Goal: Task Accomplishment & Management: Manage account settings

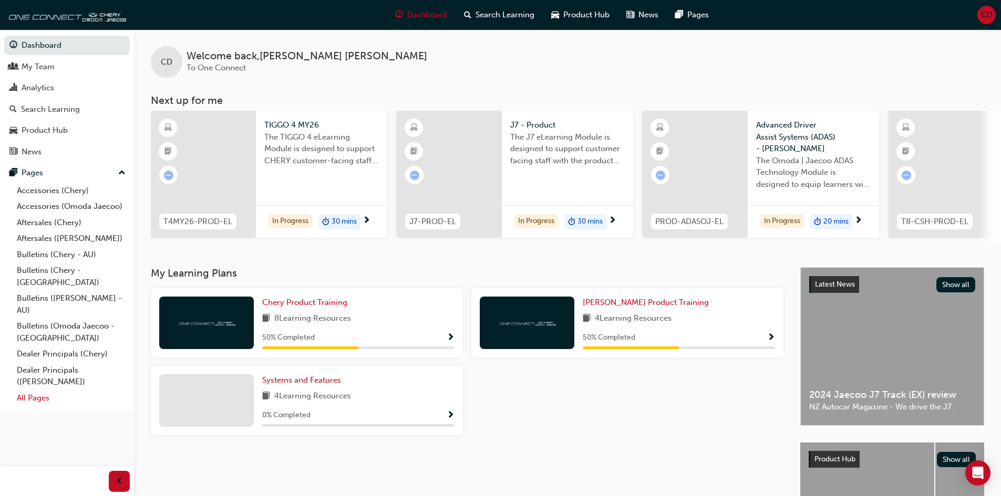
click at [38, 390] on link "All Pages" at bounding box center [71, 398] width 117 height 16
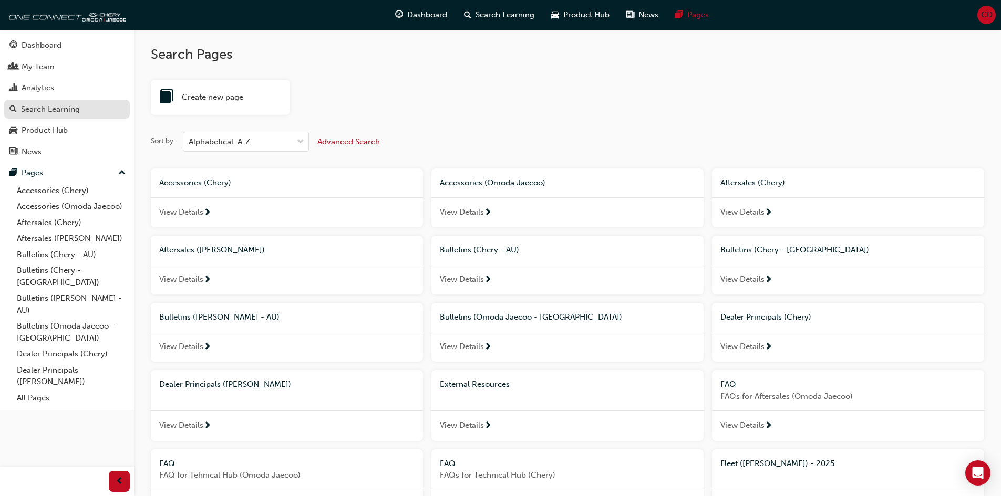
click at [67, 110] on div "Search Learning" at bounding box center [50, 109] width 59 height 12
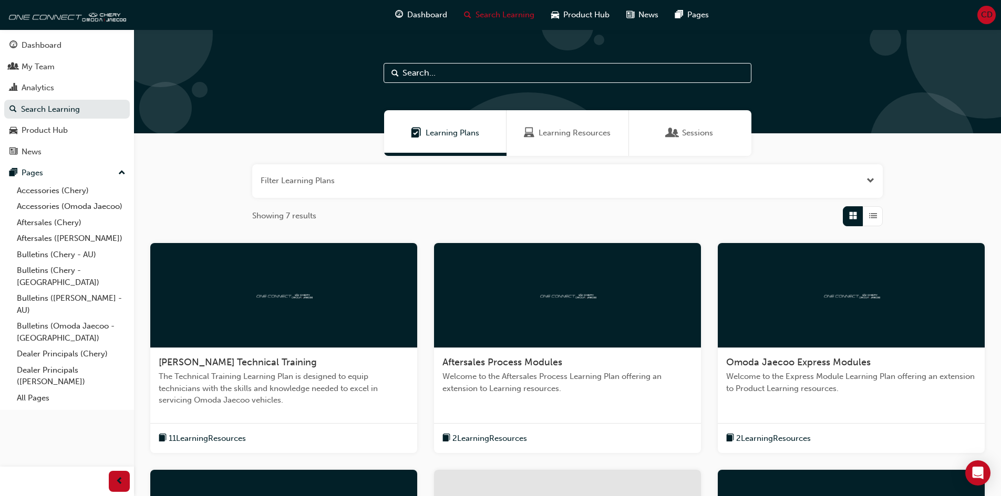
click at [419, 136] on span "Learning Plans" at bounding box center [416, 133] width 11 height 12
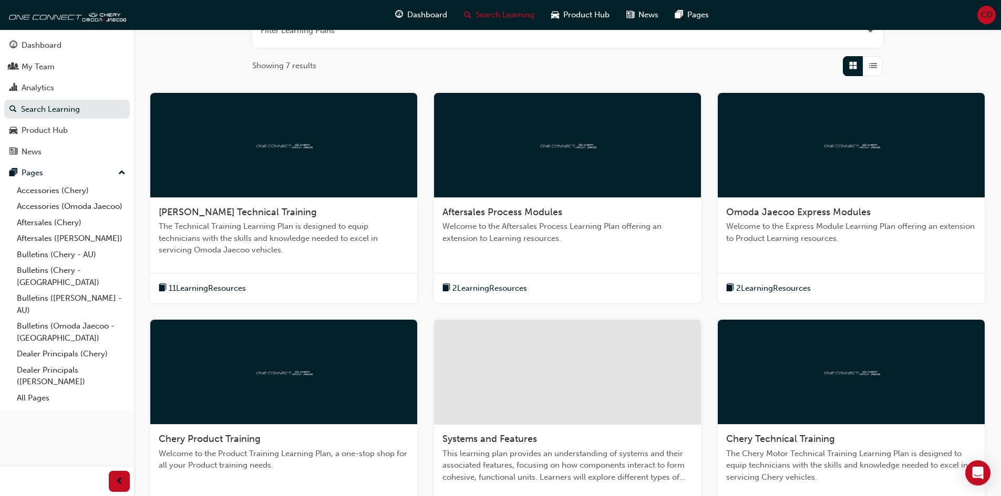
scroll to position [158, 0]
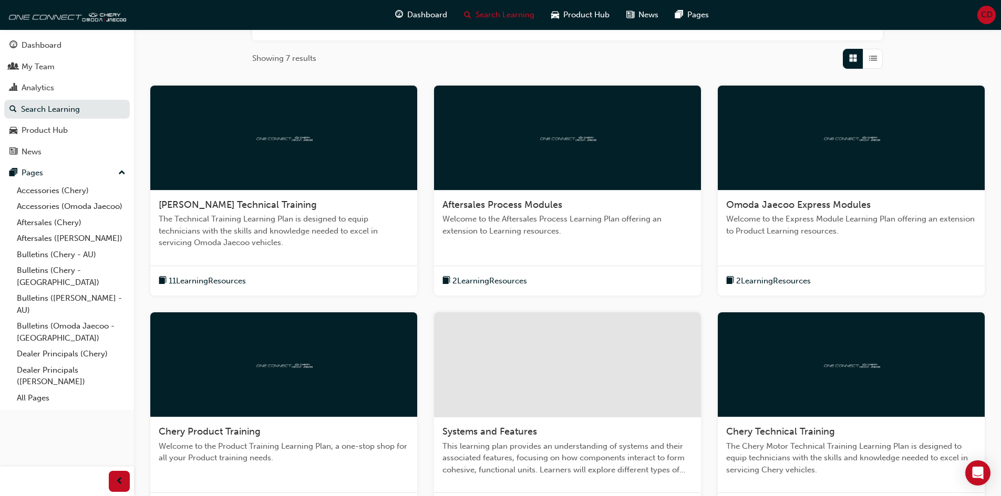
click at [324, 210] on div "[PERSON_NAME] Technical Training" at bounding box center [284, 205] width 250 height 13
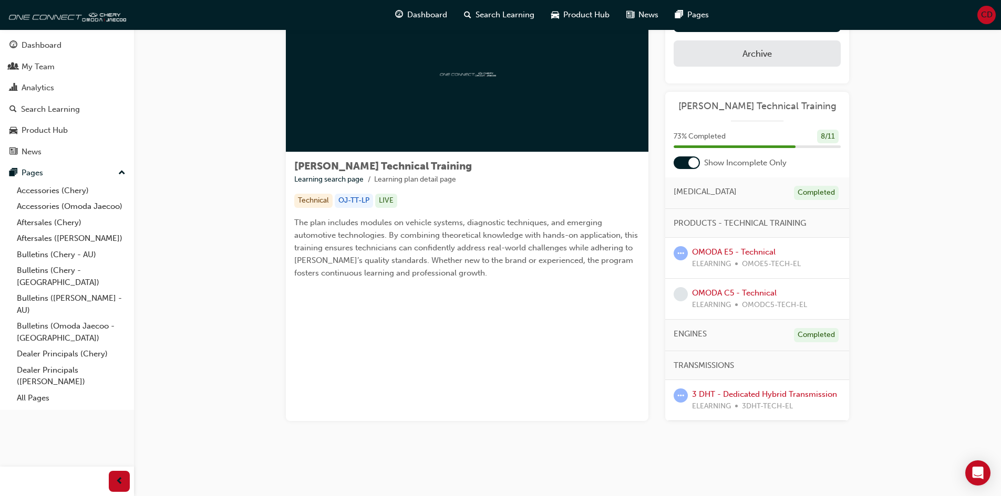
scroll to position [61, 0]
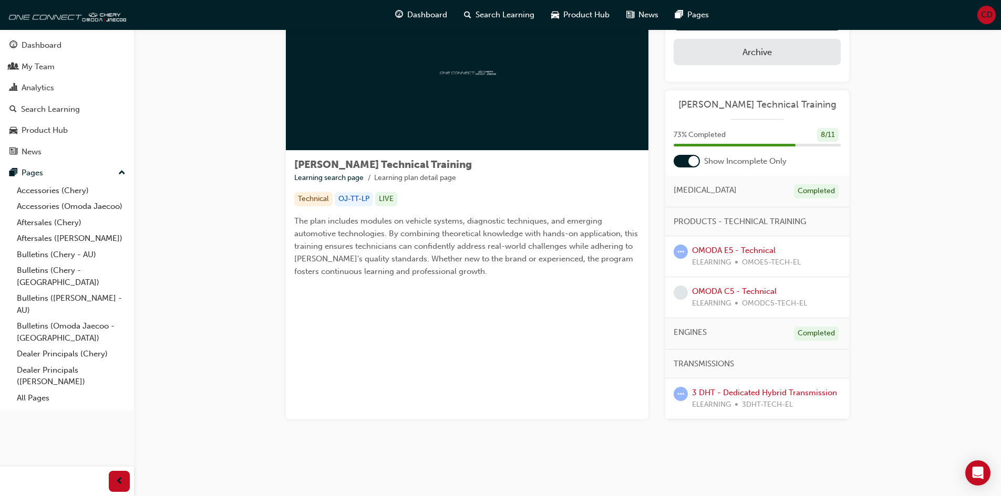
click at [695, 162] on div at bounding box center [693, 161] width 11 height 11
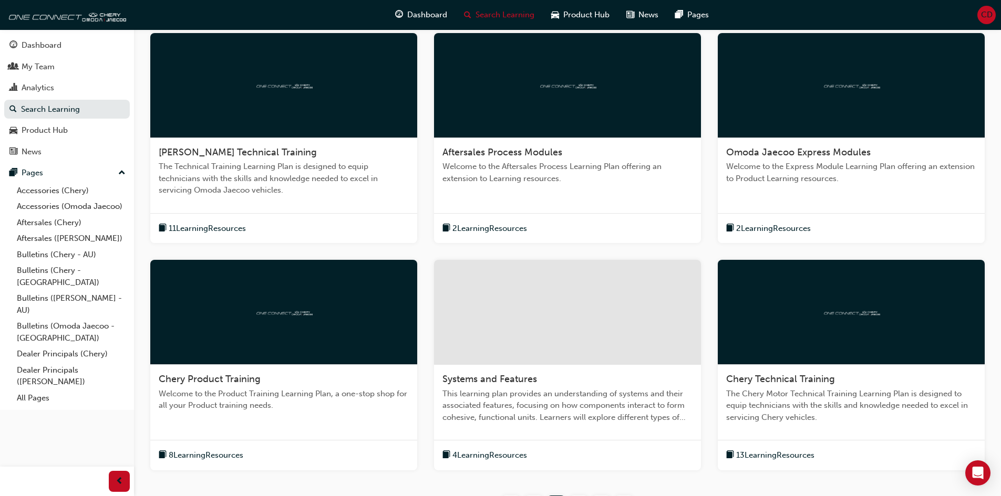
scroll to position [263, 0]
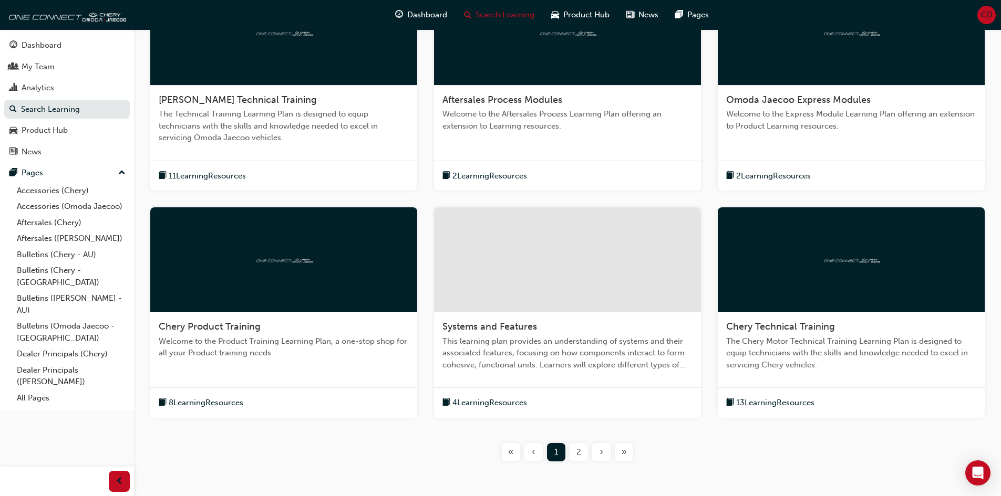
click at [574, 452] on div "2" at bounding box center [578, 452] width 18 height 18
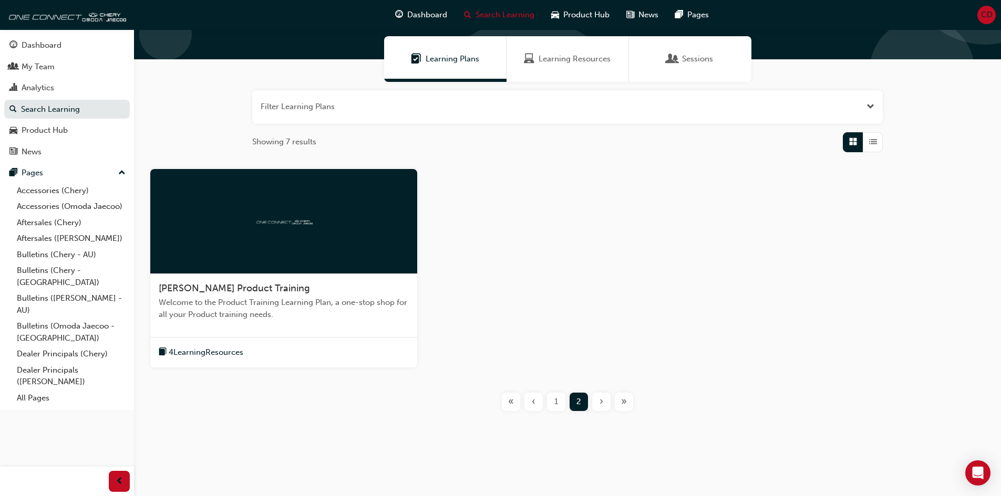
scroll to position [74, 0]
click at [250, 255] on div at bounding box center [283, 221] width 267 height 105
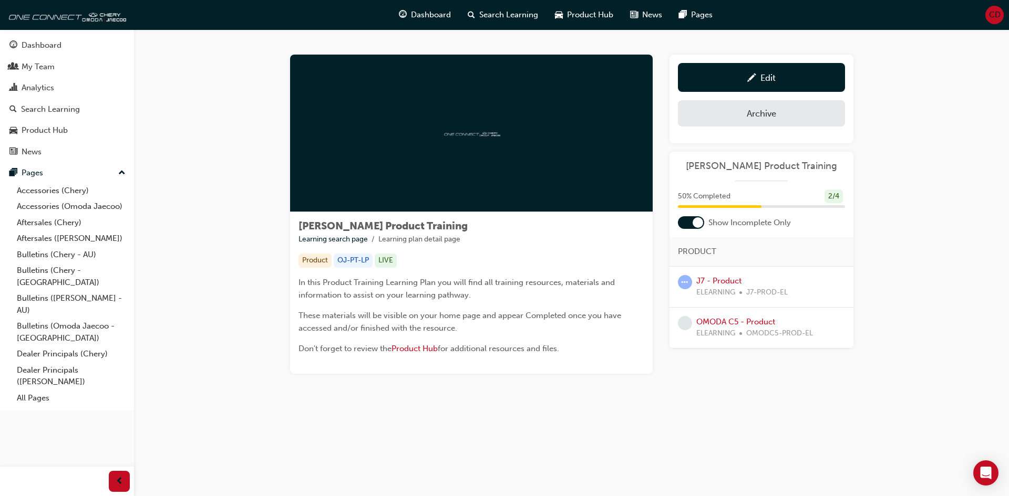
click at [696, 219] on div at bounding box center [697, 222] width 11 height 11
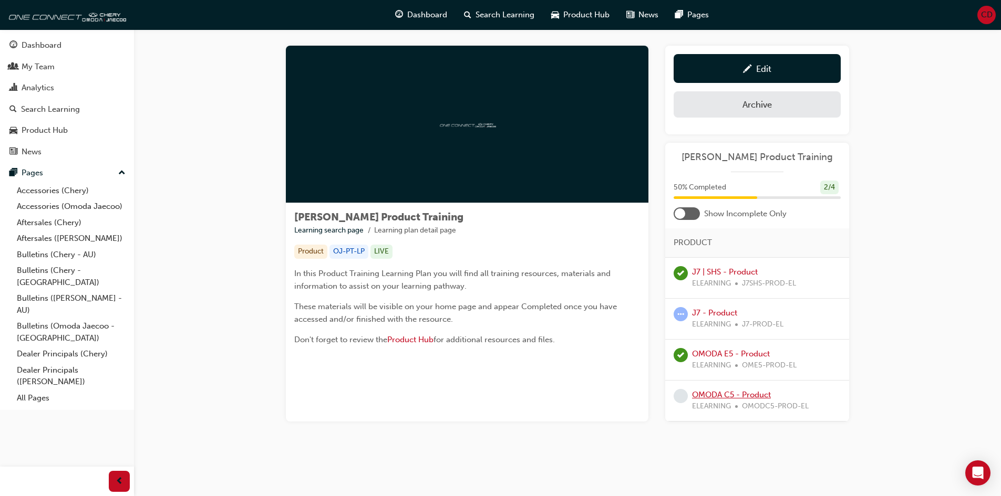
scroll to position [11, 0]
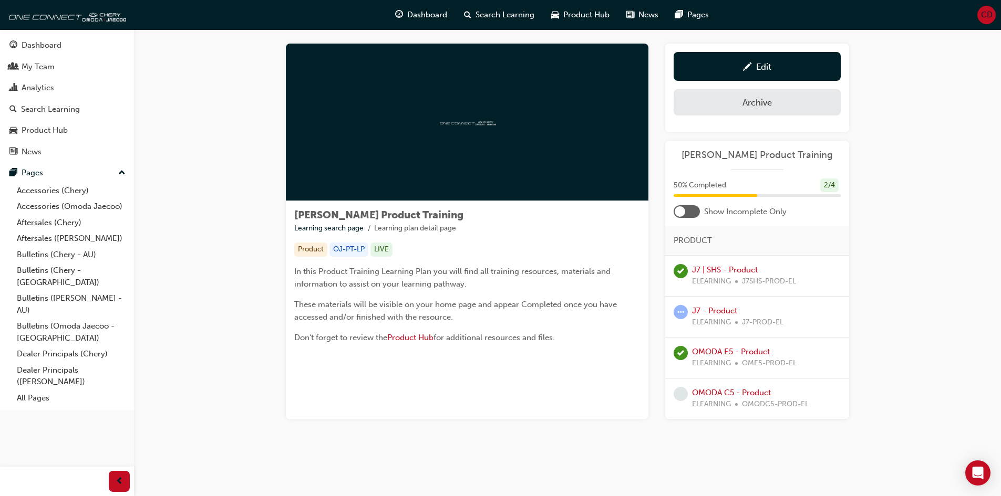
click at [684, 216] on div at bounding box center [686, 211] width 26 height 13
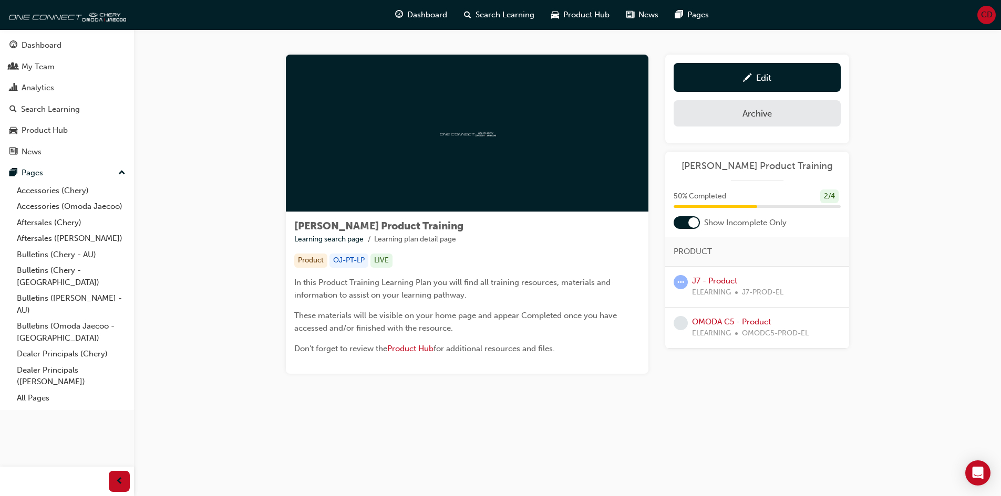
scroll to position [0, 0]
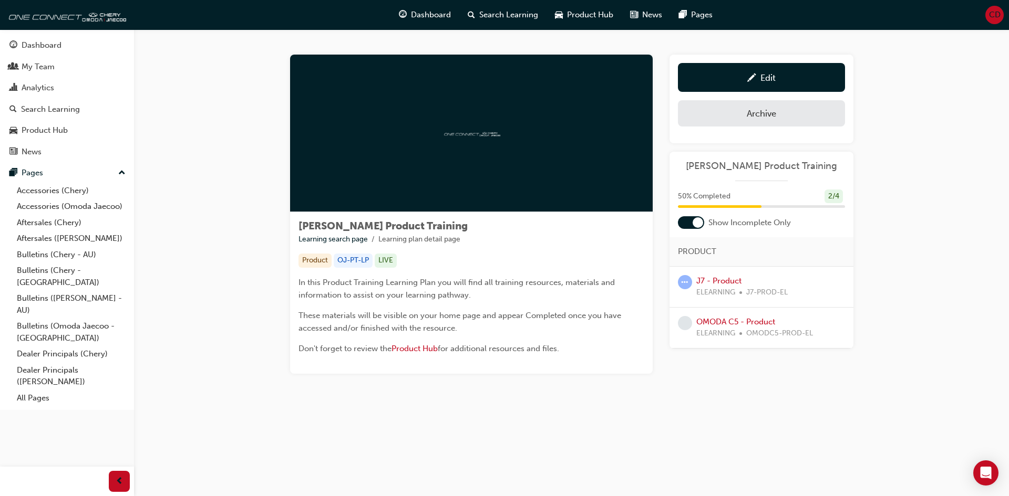
click at [689, 223] on div at bounding box center [691, 222] width 26 height 13
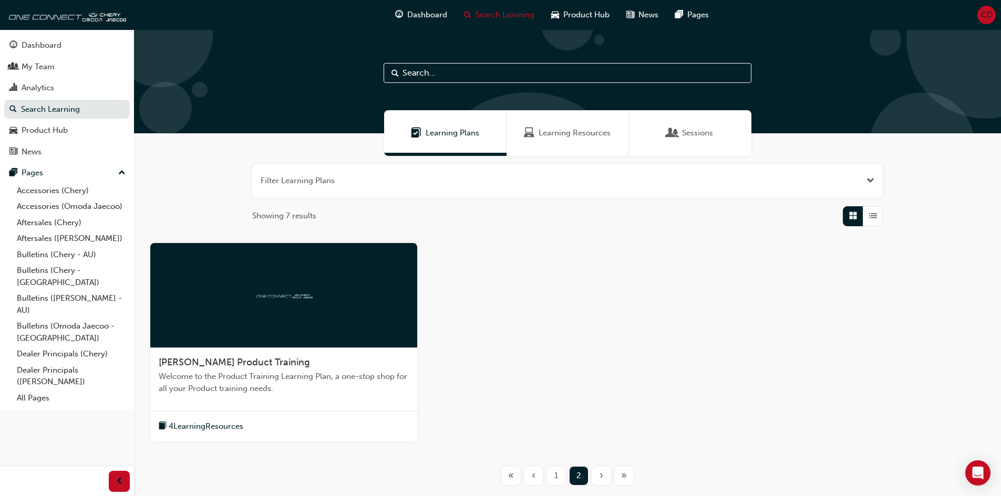
click at [551, 475] on div "1" at bounding box center [556, 476] width 18 height 18
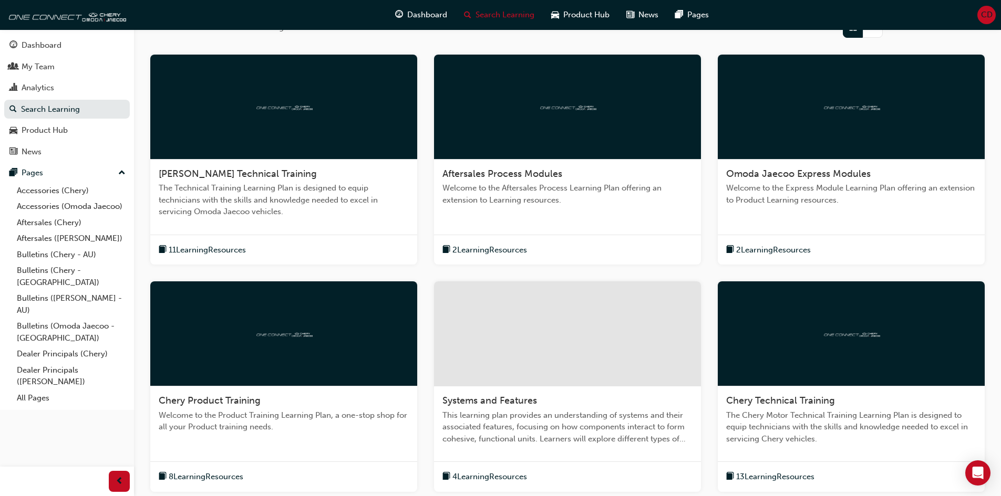
scroll to position [210, 0]
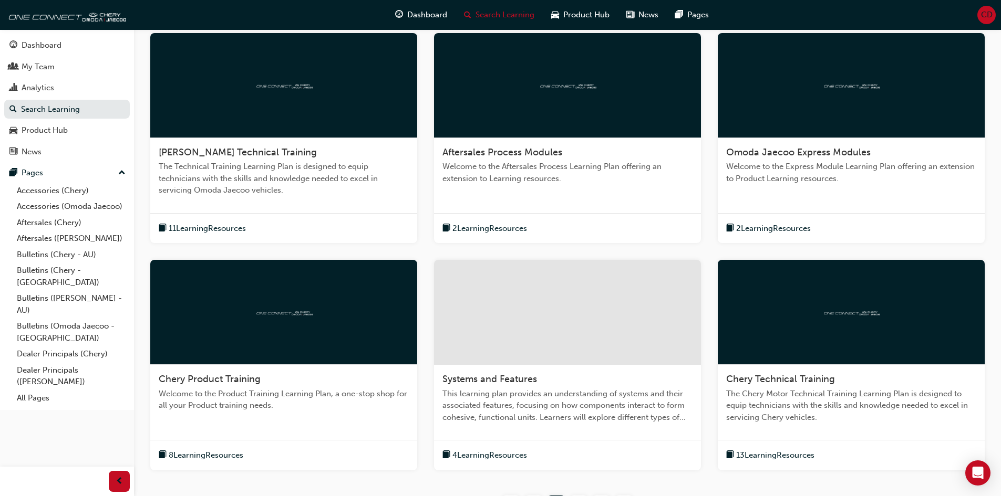
click at [292, 344] on div at bounding box center [283, 312] width 267 height 105
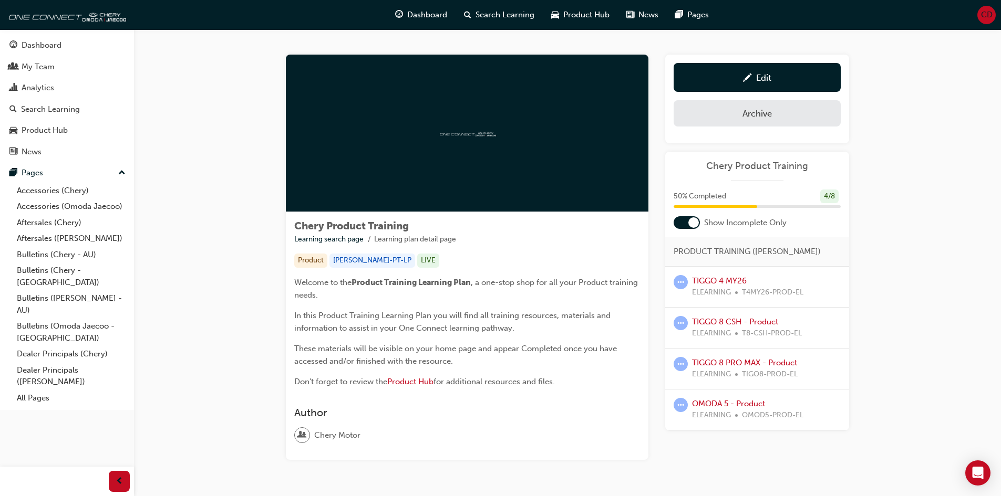
click at [694, 226] on div at bounding box center [693, 222] width 11 height 11
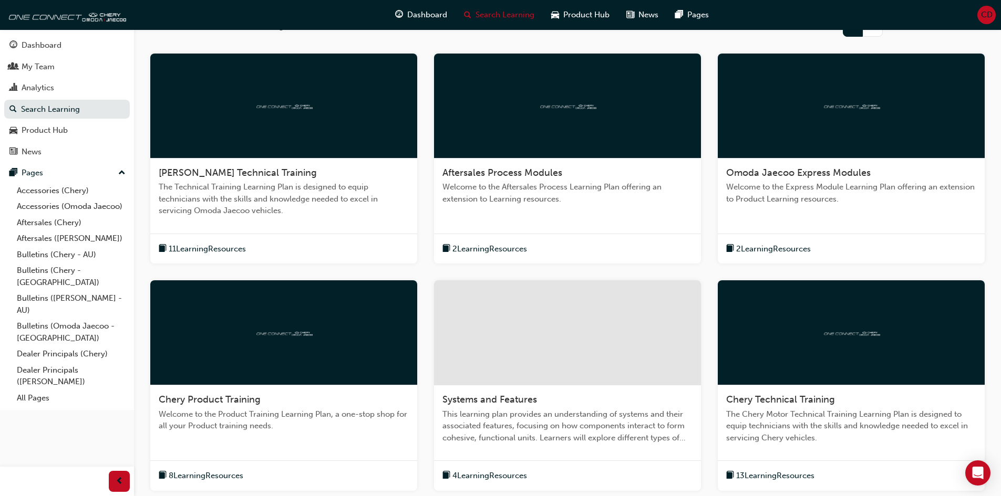
scroll to position [210, 0]
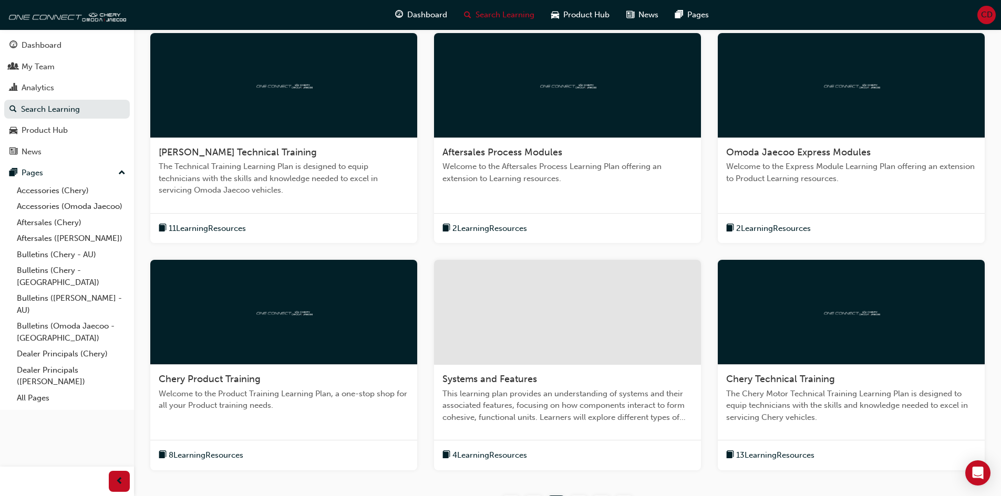
click at [782, 370] on div "Chery Technical Training The Chery Motor Technical Training Learning Plan is de…" at bounding box center [851, 402] width 267 height 75
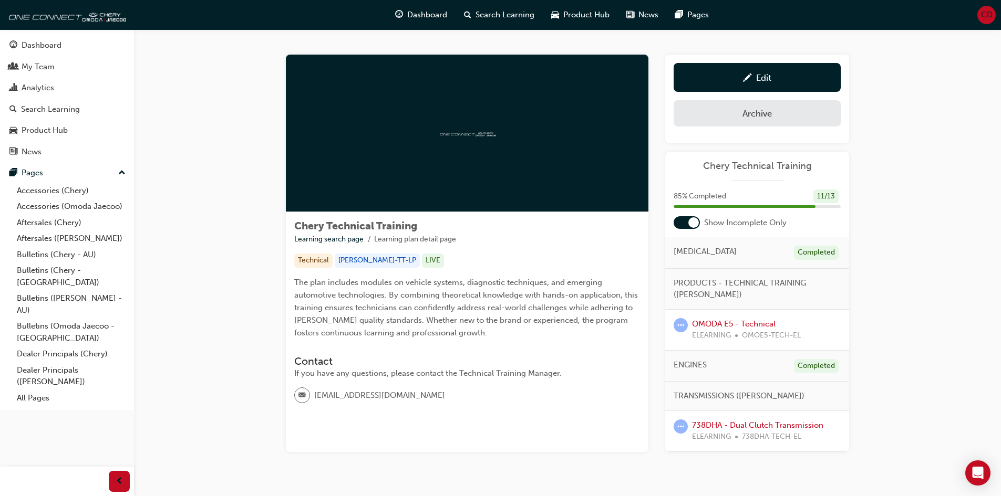
click at [693, 222] on div at bounding box center [693, 222] width 11 height 11
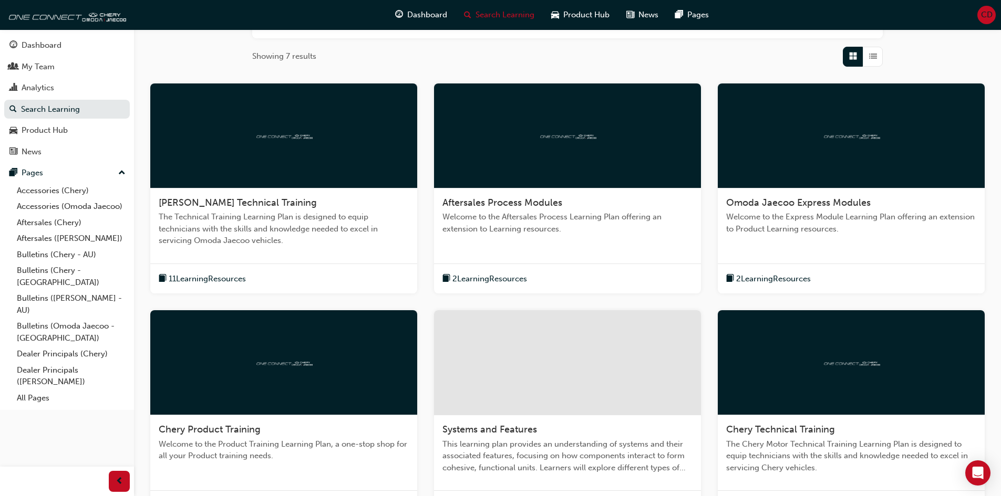
scroll to position [210, 0]
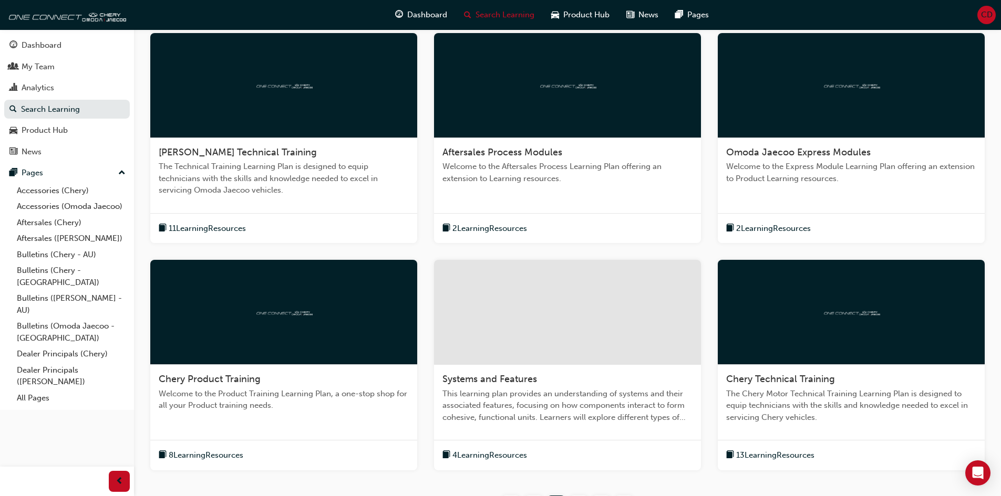
click at [816, 361] on div at bounding box center [851, 312] width 267 height 105
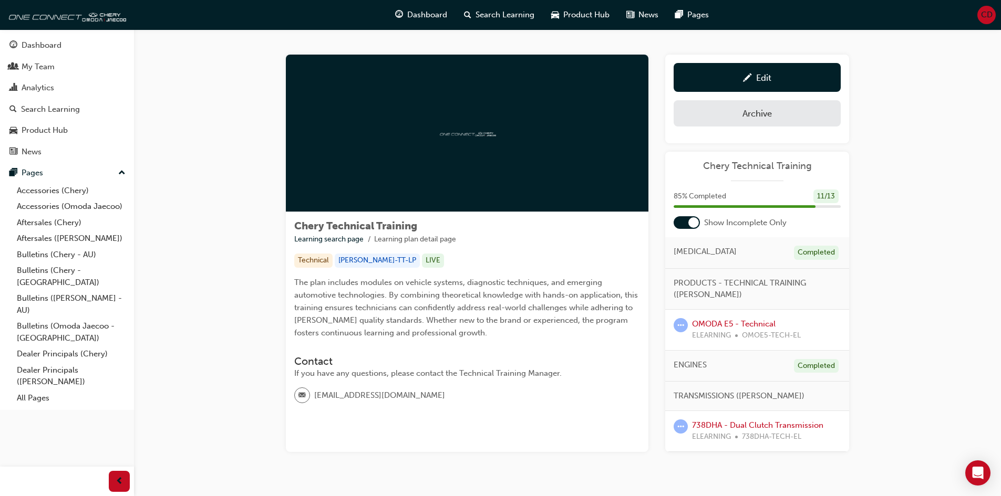
click at [692, 222] on div at bounding box center [693, 222] width 11 height 11
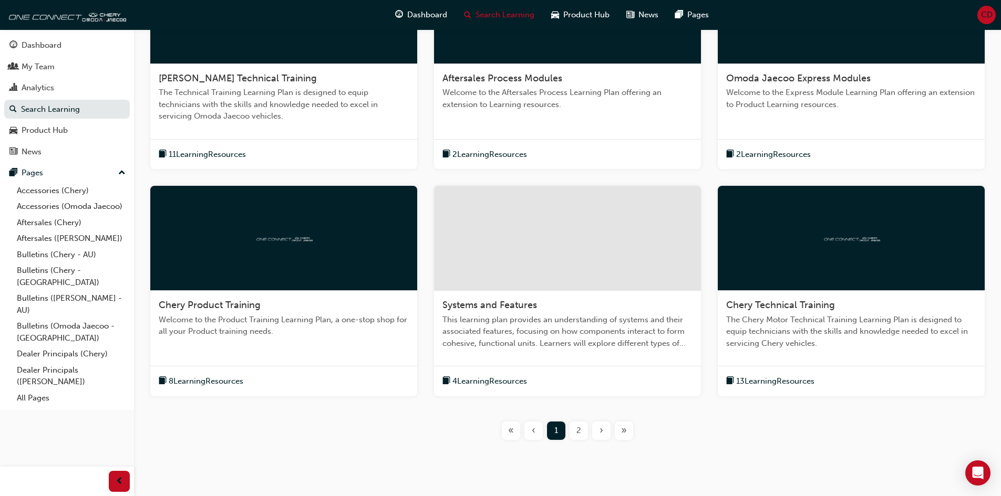
scroll to position [294, 0]
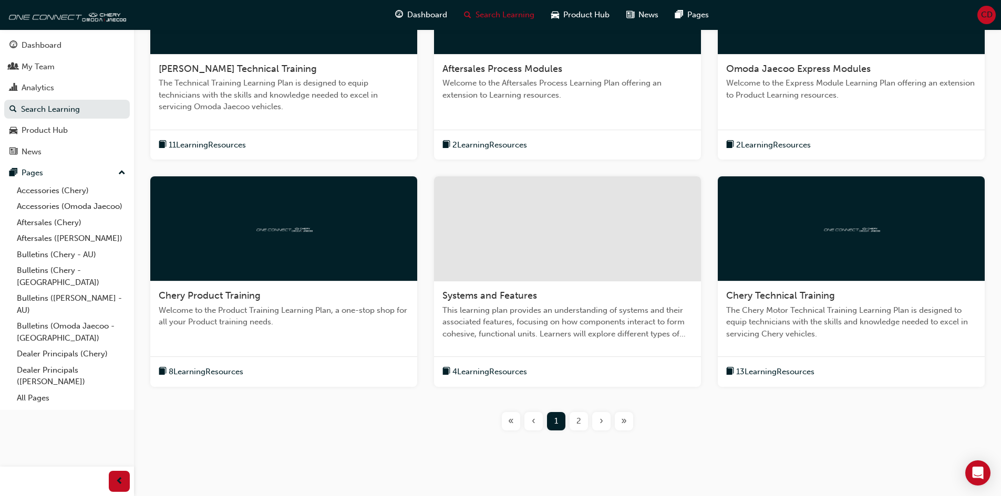
click at [324, 296] on div "Chery Product Training" at bounding box center [284, 296] width 250 height 13
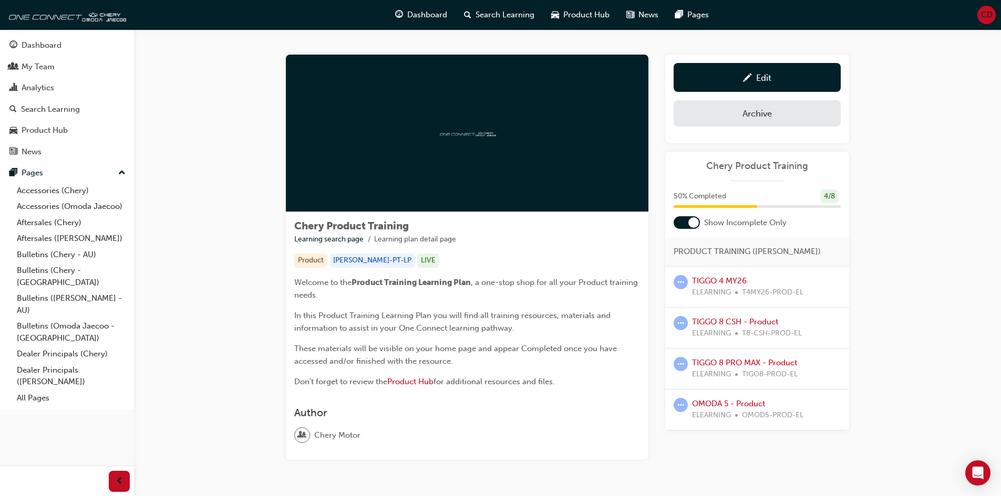
click at [691, 221] on div at bounding box center [693, 222] width 11 height 11
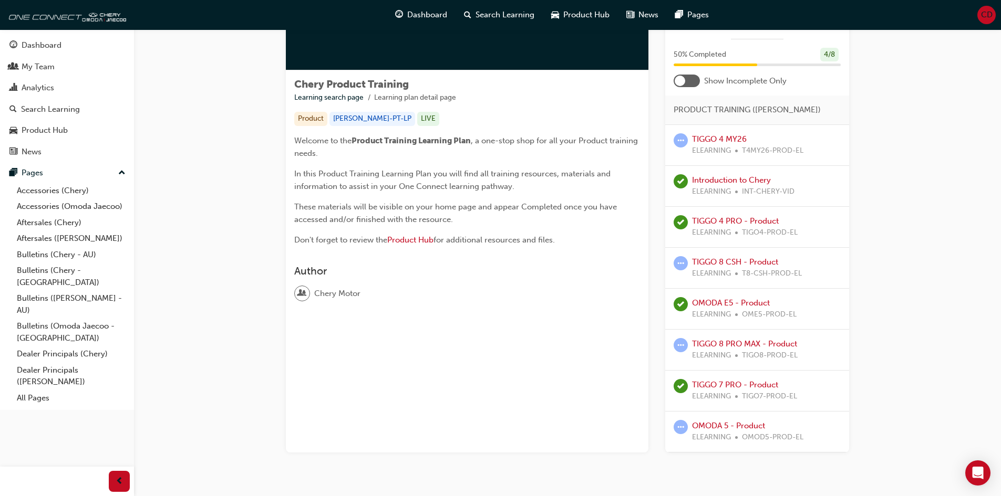
scroll to position [158, 0]
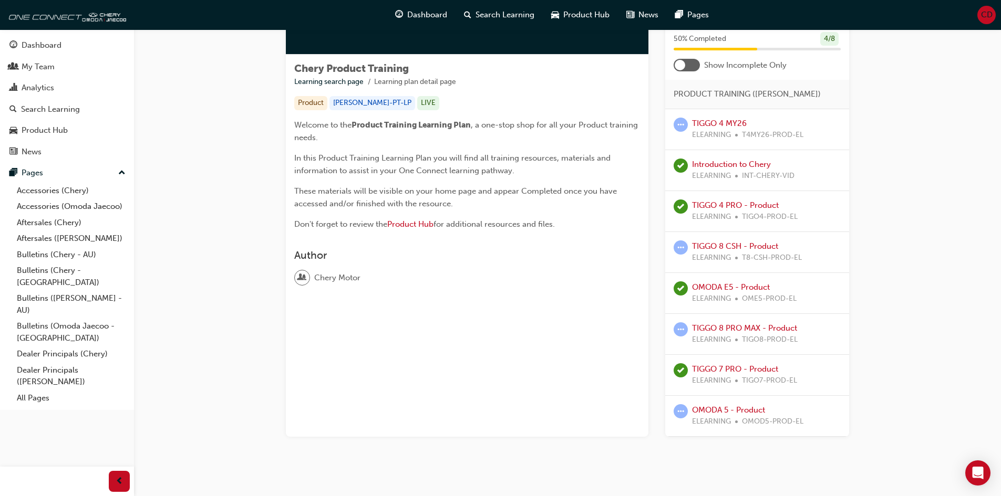
click at [687, 67] on div at bounding box center [686, 65] width 26 height 13
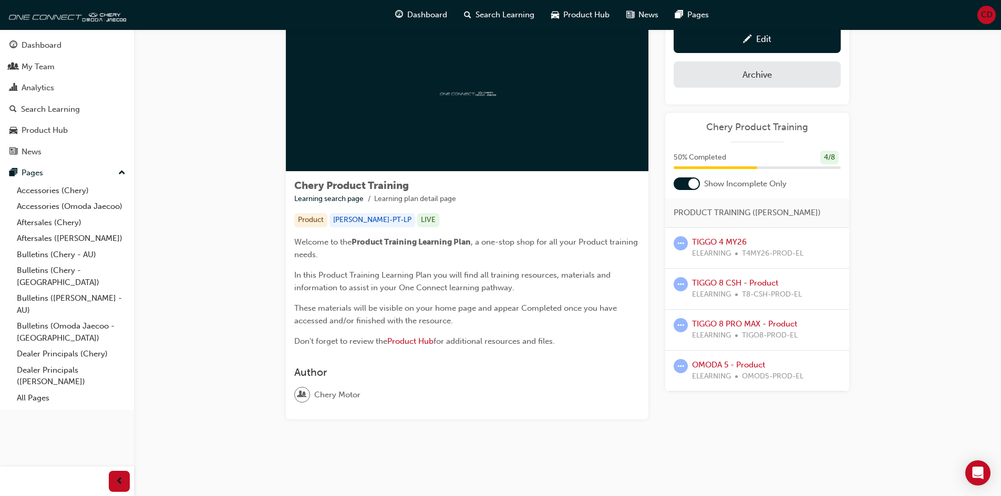
click at [730, 420] on div "Chery Product Training Learning search page Learning plan detail page Chery Pro…" at bounding box center [567, 233] width 597 height 439
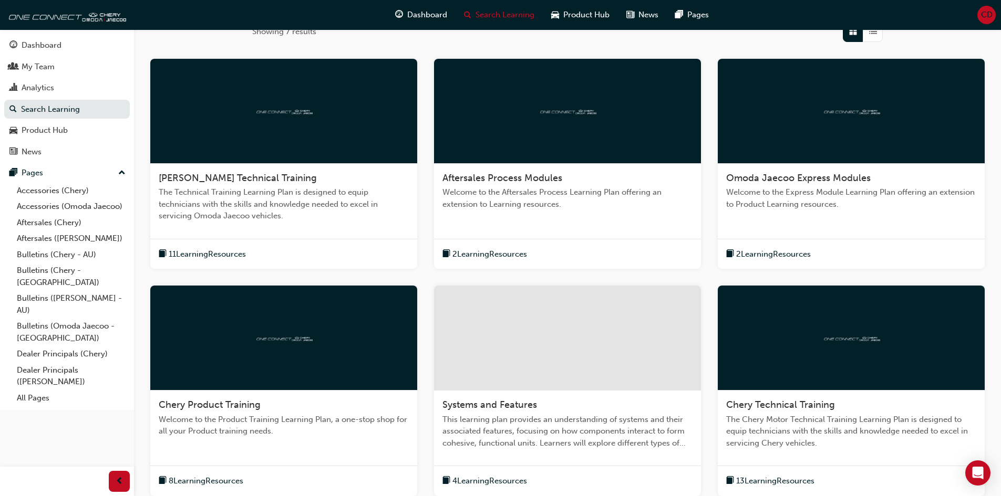
scroll to position [313, 0]
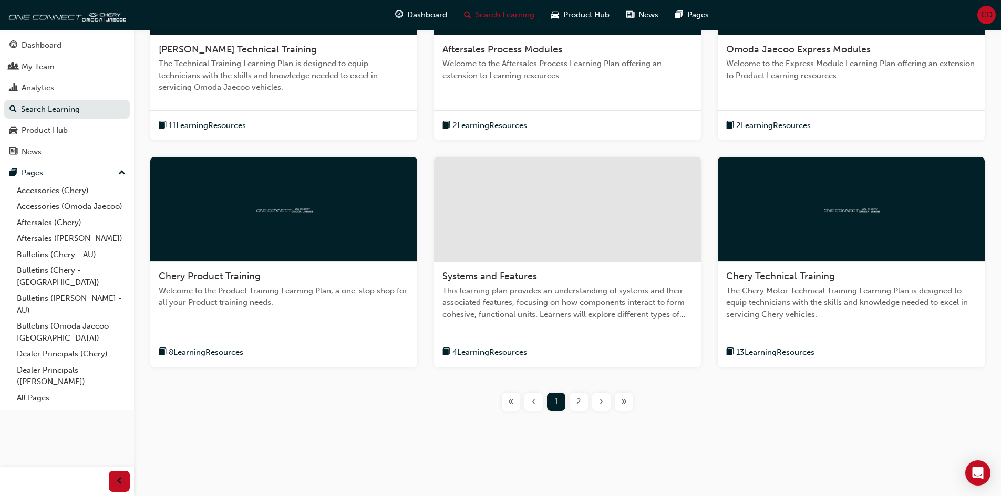
click at [577, 401] on span "2" at bounding box center [578, 402] width 5 height 12
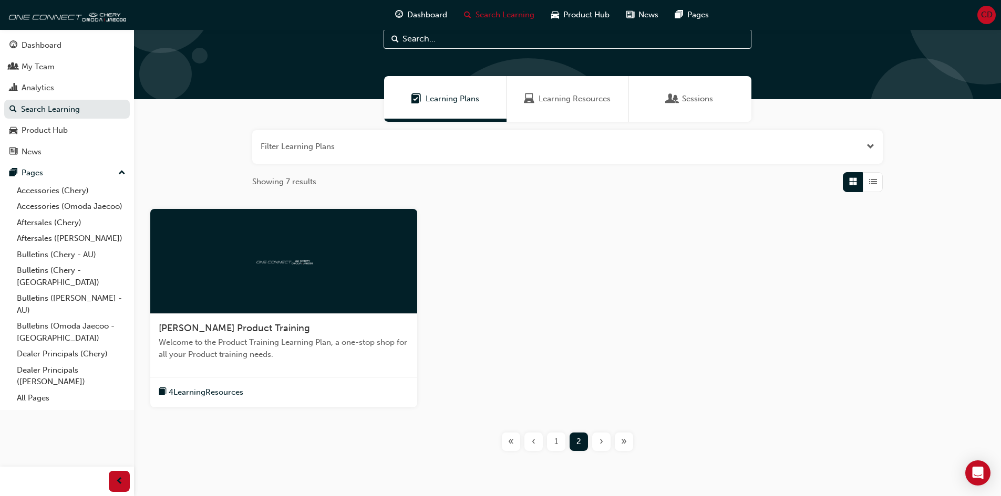
scroll to position [53, 0]
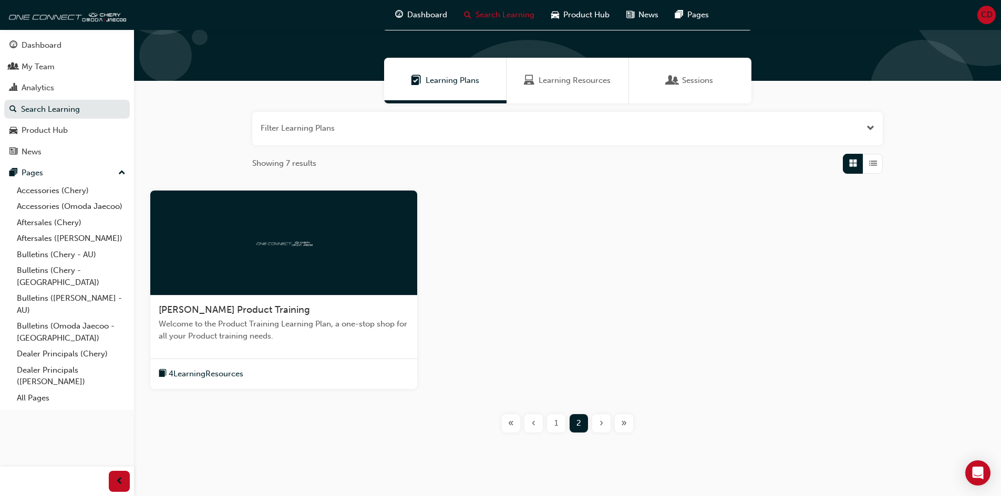
click at [558, 428] on span "1" at bounding box center [556, 424] width 4 height 12
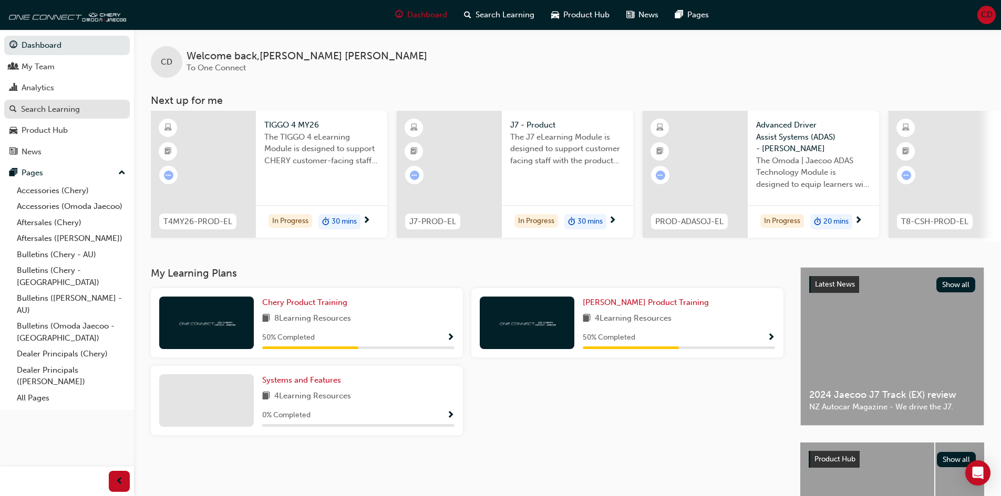
click at [86, 108] on div "Search Learning" at bounding box center [66, 109] width 115 height 13
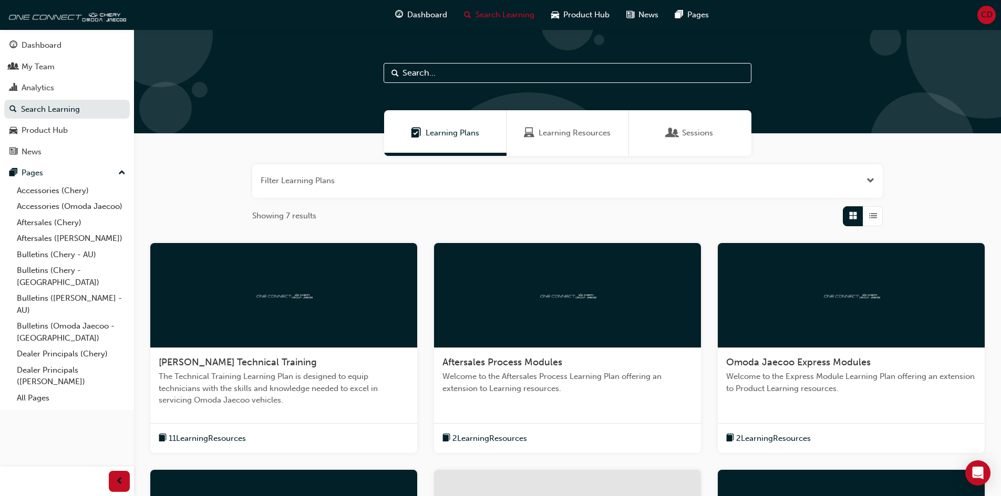
click at [553, 136] on span "Learning Resources" at bounding box center [574, 133] width 72 height 12
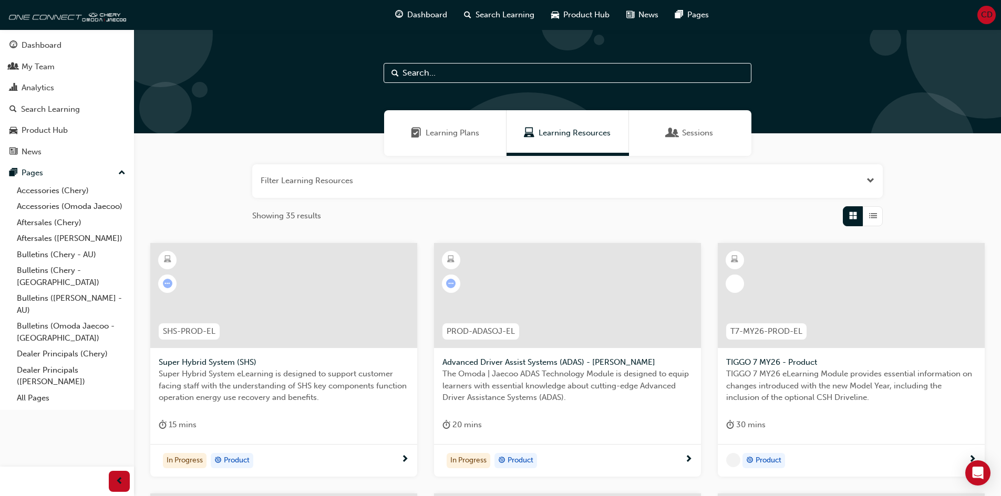
click at [507, 70] on input "text" at bounding box center [567, 73] width 368 height 20
type input "omoda"
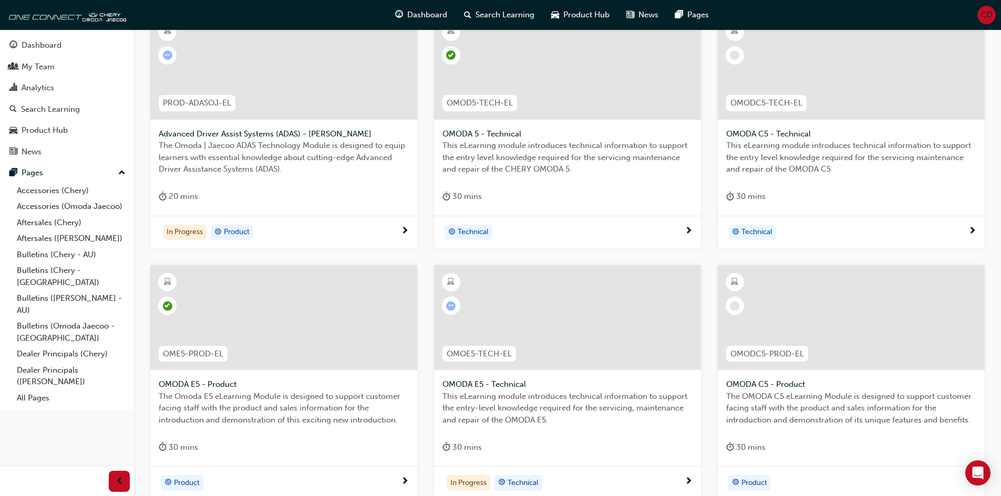
scroll to position [210, 0]
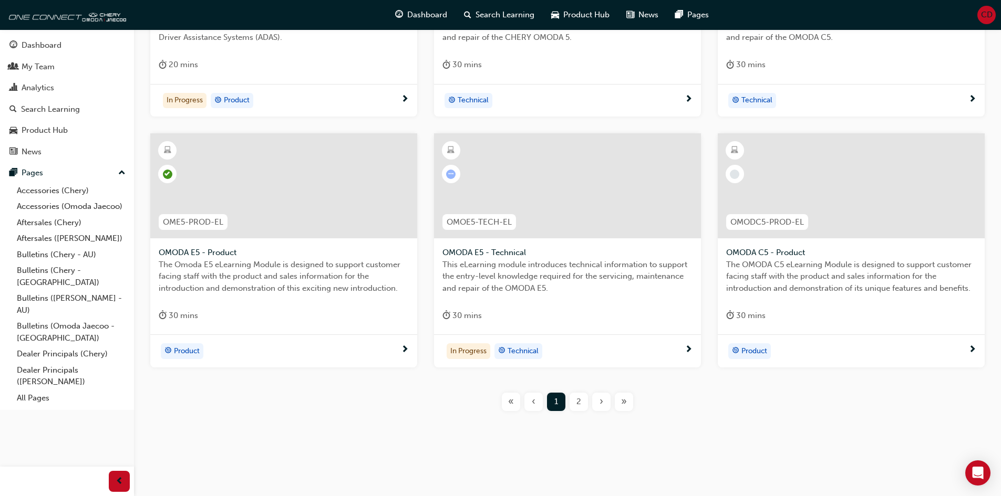
click at [577, 400] on span "2" at bounding box center [578, 402] width 5 height 12
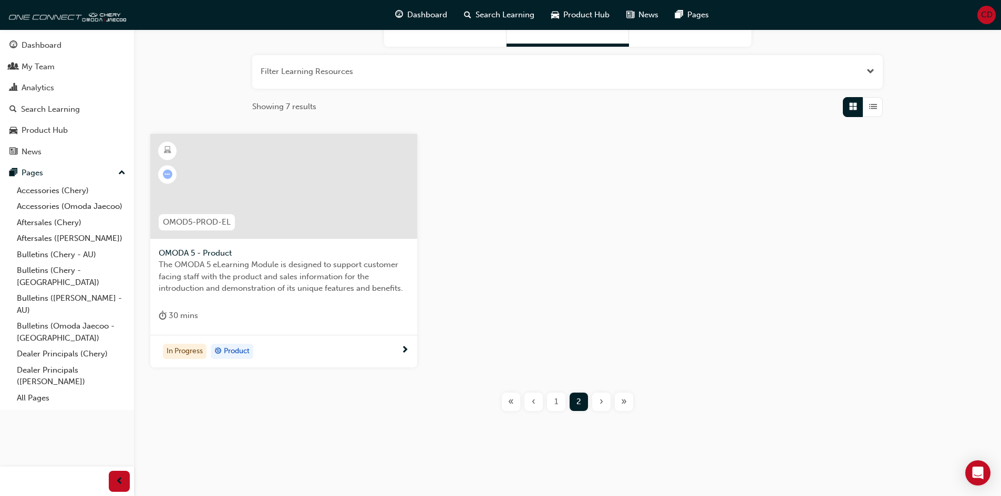
scroll to position [109, 0]
click at [573, 7] on div "Product Hub" at bounding box center [580, 15] width 75 height 22
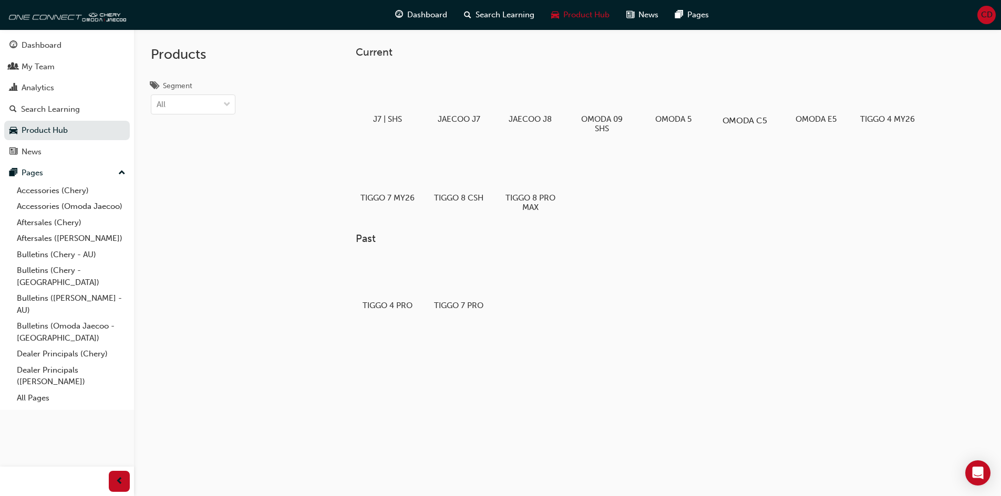
click at [748, 95] on div at bounding box center [744, 90] width 58 height 42
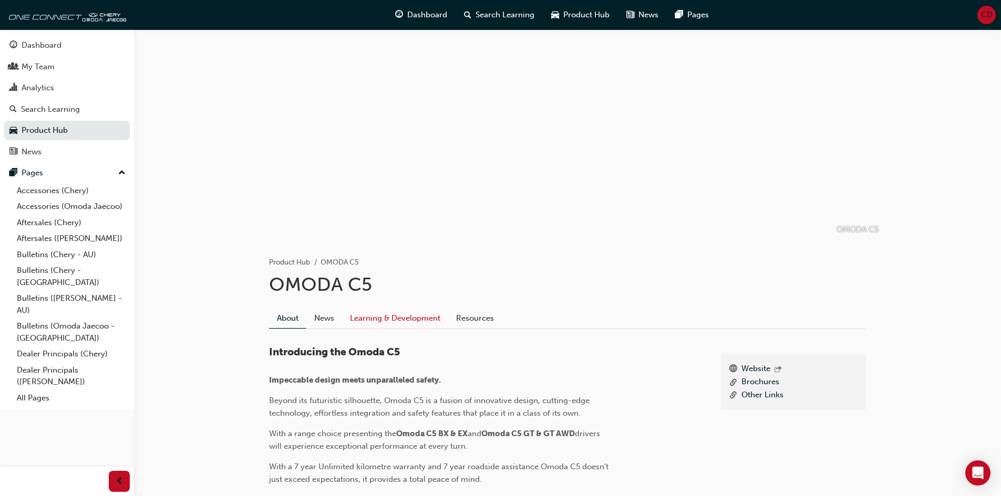
click at [398, 320] on link "Learning & Development" at bounding box center [395, 318] width 106 height 20
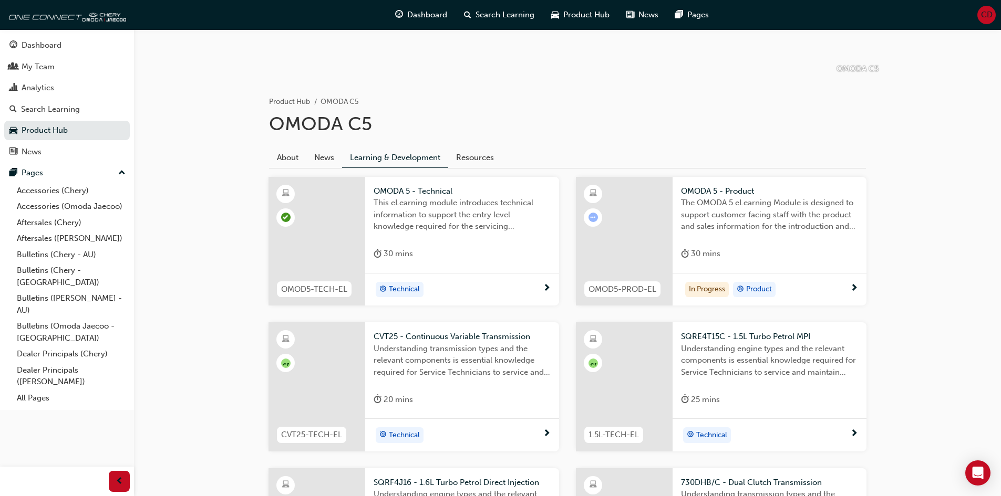
scroll to position [128, 0]
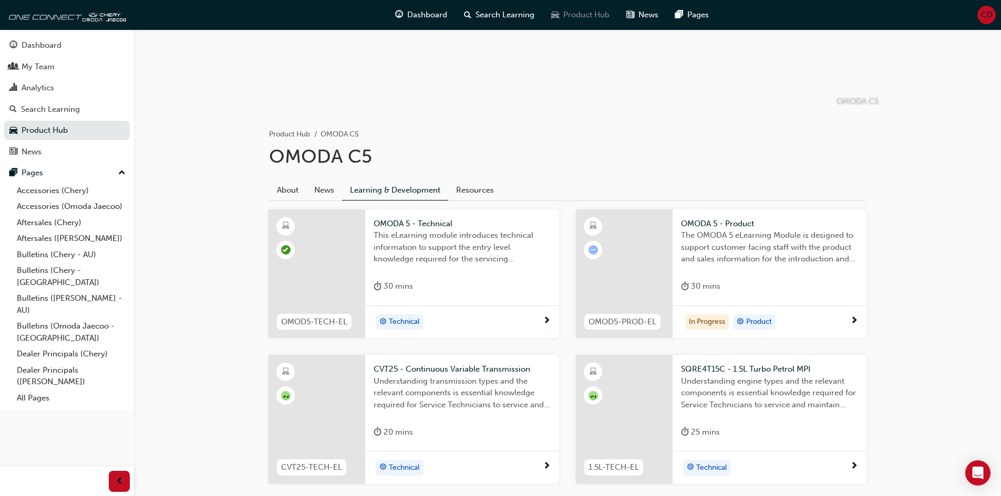
click at [586, 18] on span "Product Hub" at bounding box center [586, 15] width 46 height 12
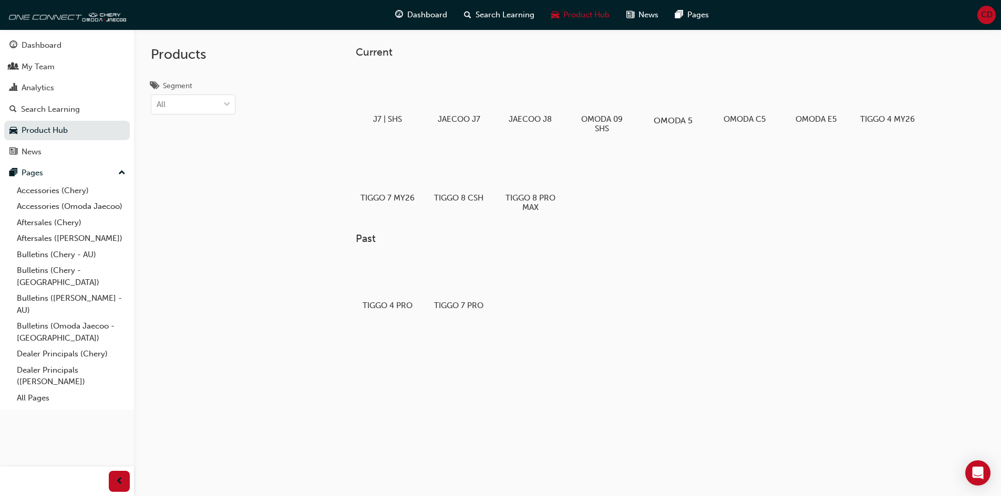
click at [676, 92] on div at bounding box center [672, 90] width 58 height 42
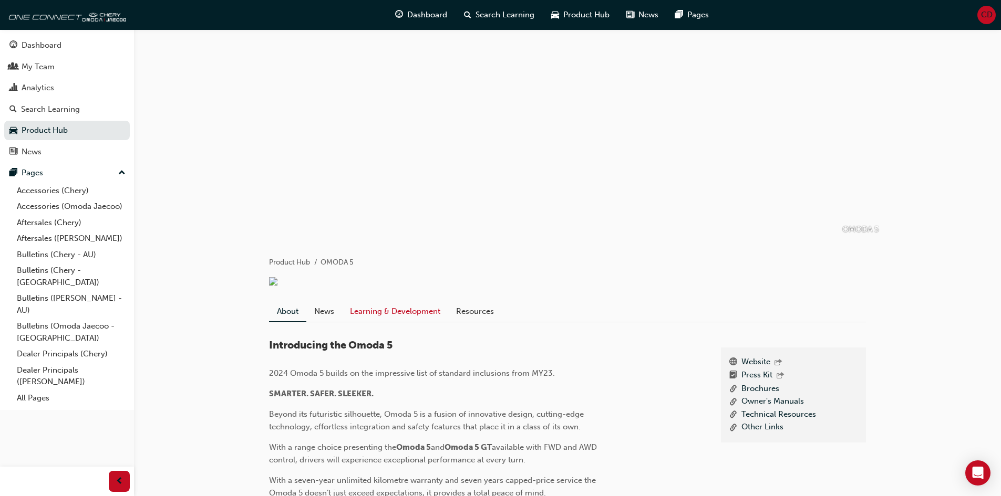
click at [410, 321] on link "Learning & Development" at bounding box center [395, 312] width 106 height 20
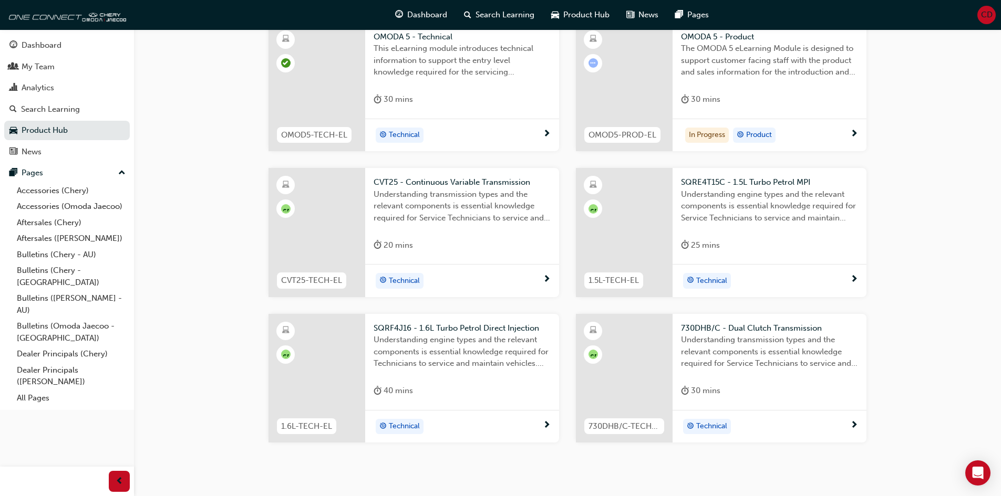
scroll to position [263, 0]
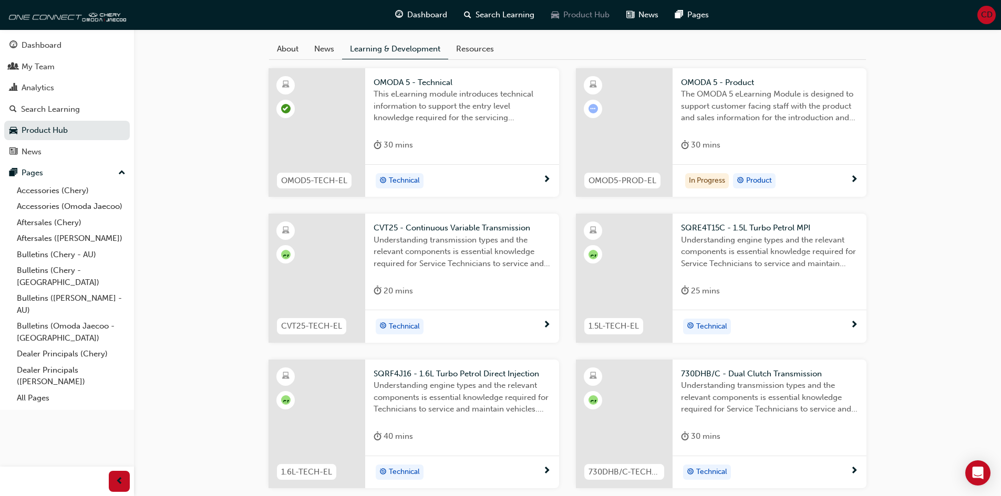
click at [589, 16] on span "Product Hub" at bounding box center [586, 15] width 46 height 12
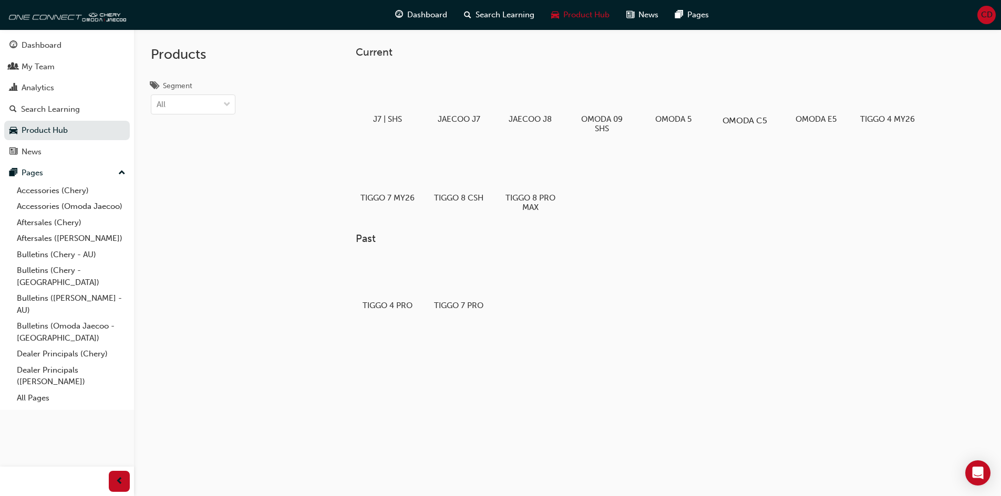
click at [745, 92] on div at bounding box center [744, 90] width 58 height 42
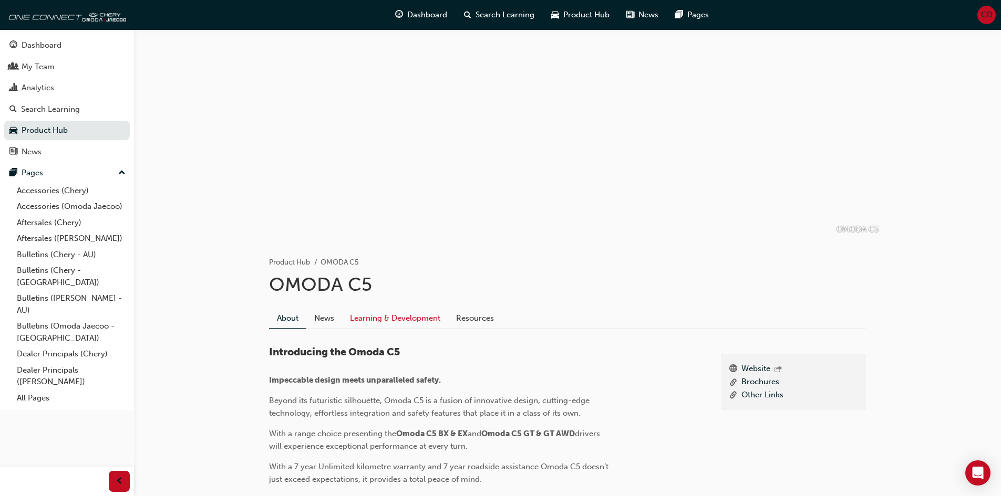
click at [423, 318] on link "Learning & Development" at bounding box center [395, 318] width 106 height 20
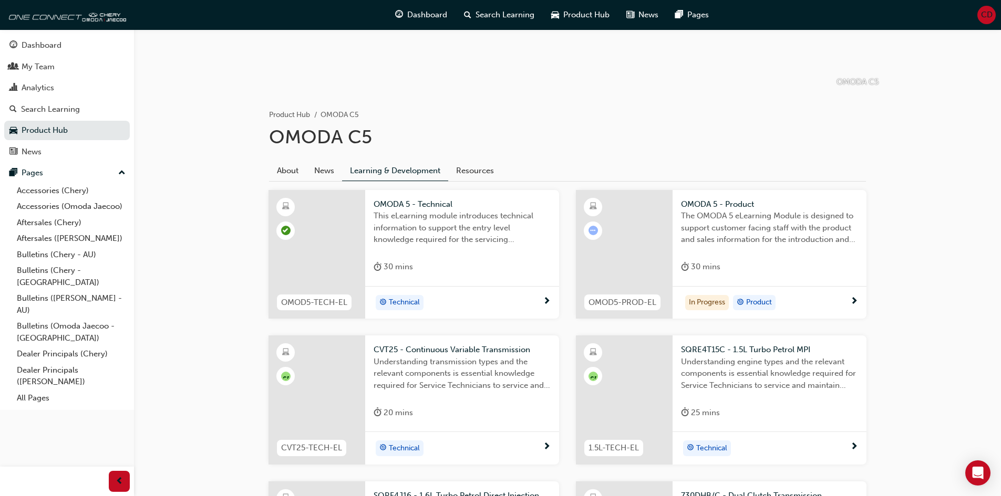
scroll to position [158, 0]
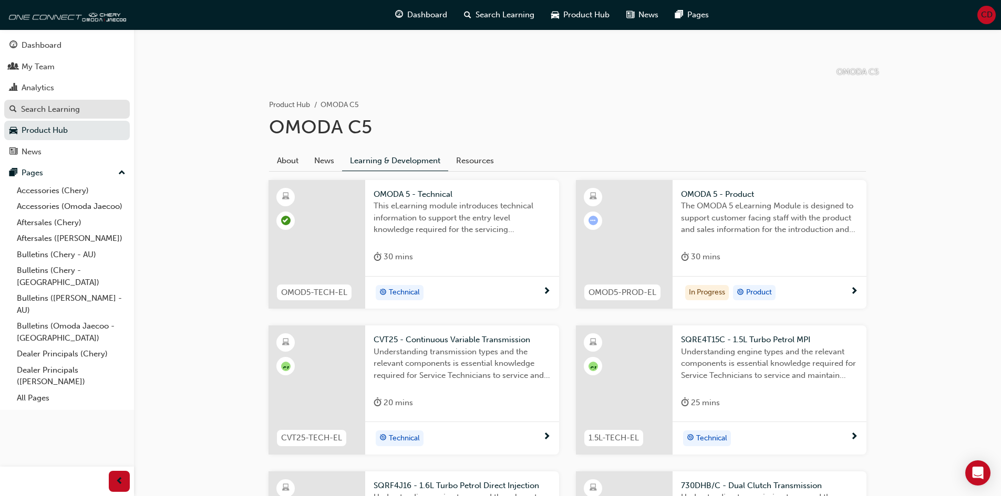
click at [56, 111] on div "Search Learning" at bounding box center [50, 109] width 59 height 12
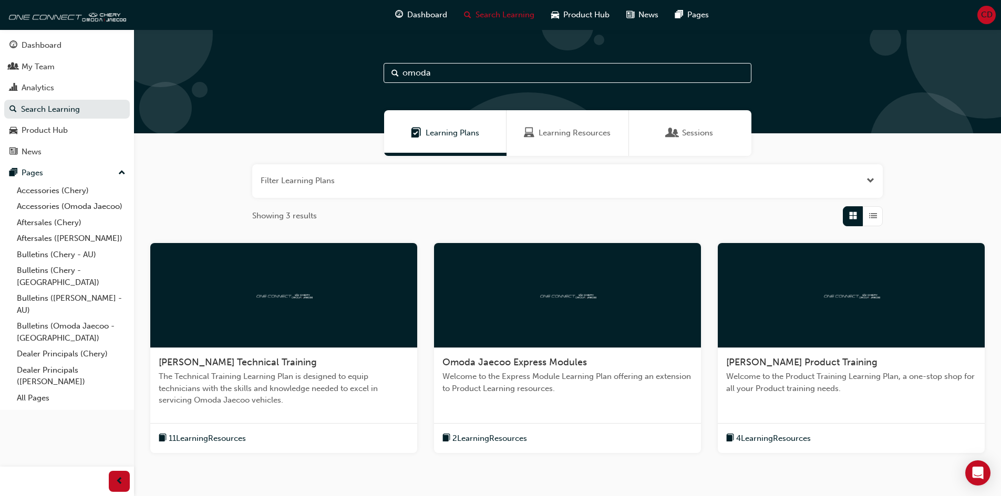
click at [472, 131] on span "Learning Plans" at bounding box center [452, 133] width 54 height 12
click at [792, 360] on span "[PERSON_NAME] Product Training" at bounding box center [801, 363] width 151 height 12
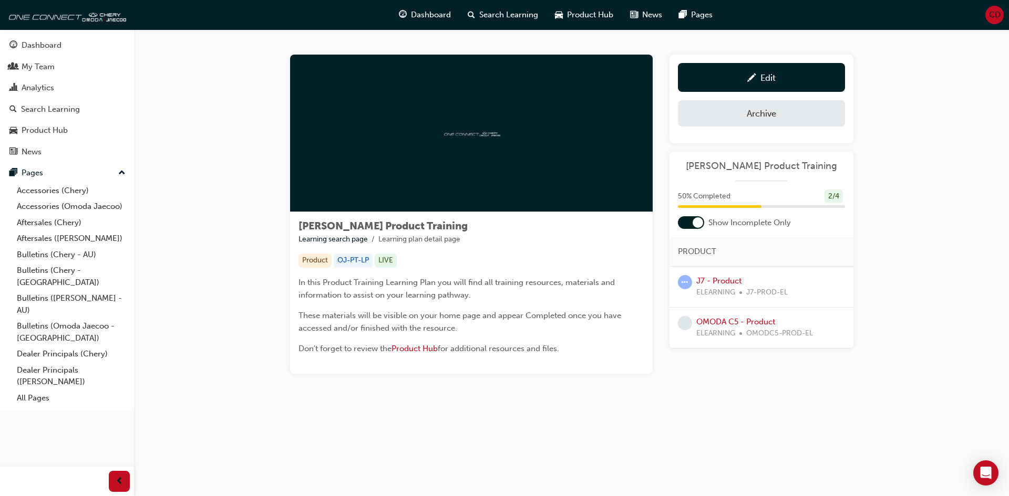
click at [695, 221] on div at bounding box center [697, 222] width 11 height 11
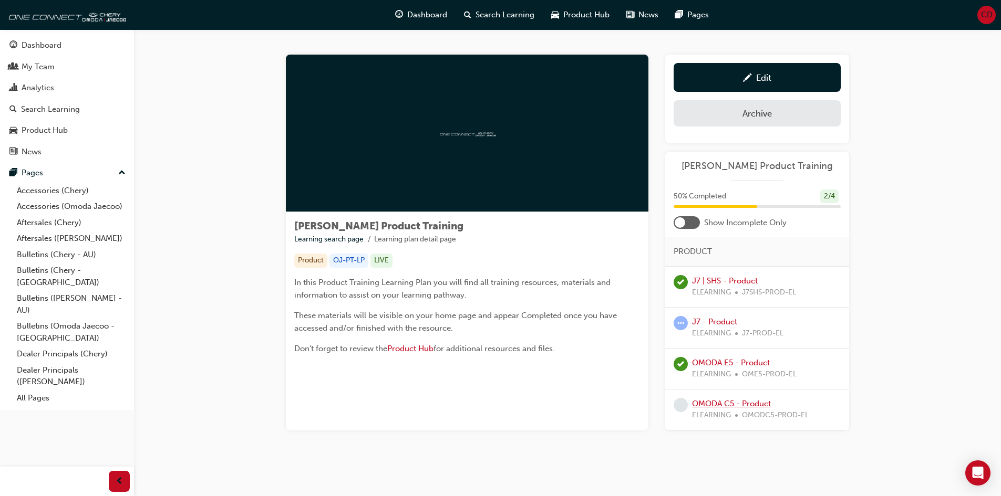
click at [730, 403] on link "OMODA C5 - Product" at bounding box center [731, 403] width 79 height 9
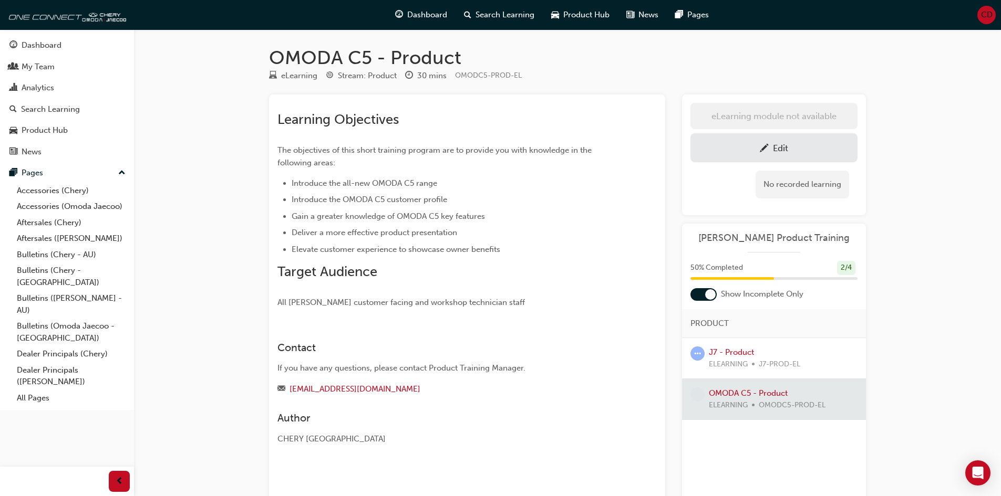
click at [613, 150] on p "The objectives of this short training program are to provide you with knowledge…" at bounding box center [447, 156] width 341 height 25
click at [603, 393] on div "training@omodajaecoo.co.nz" at bounding box center [447, 389] width 341 height 13
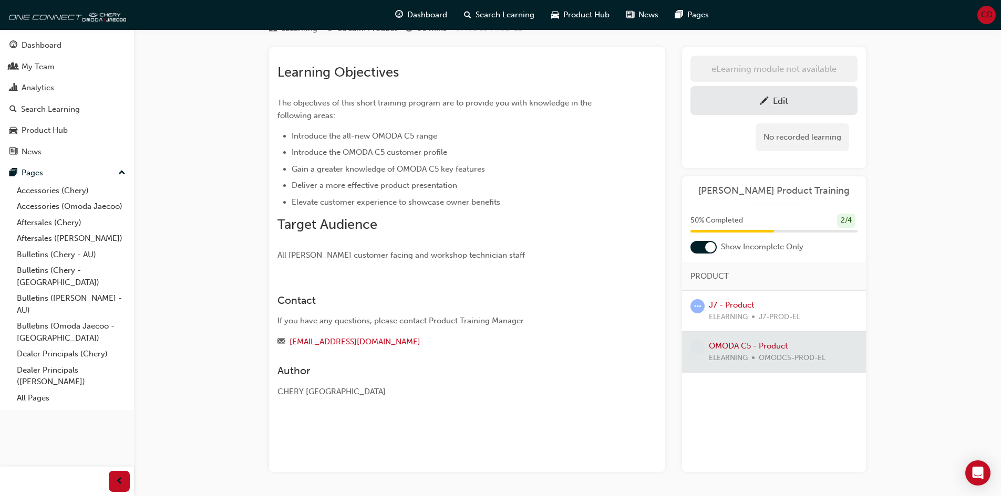
scroll to position [30, 0]
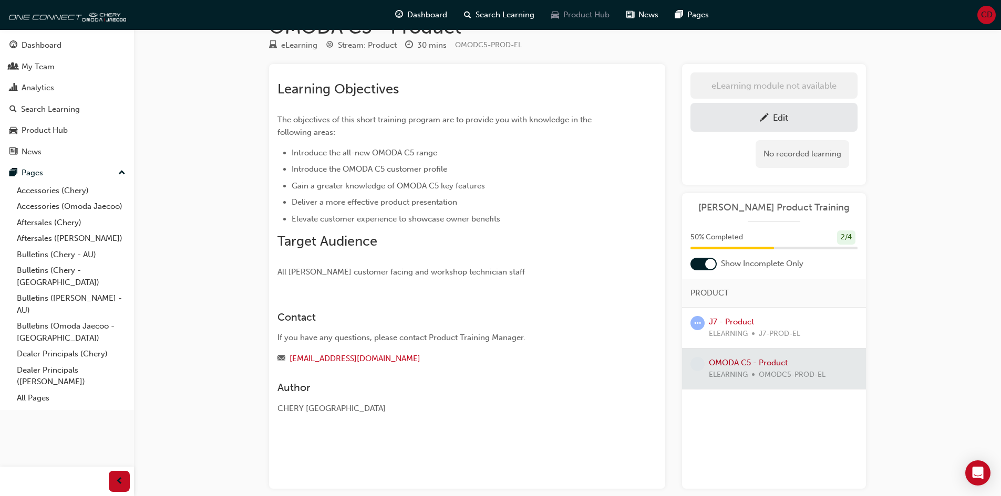
click at [564, 15] on span "Product Hub" at bounding box center [586, 15] width 46 height 12
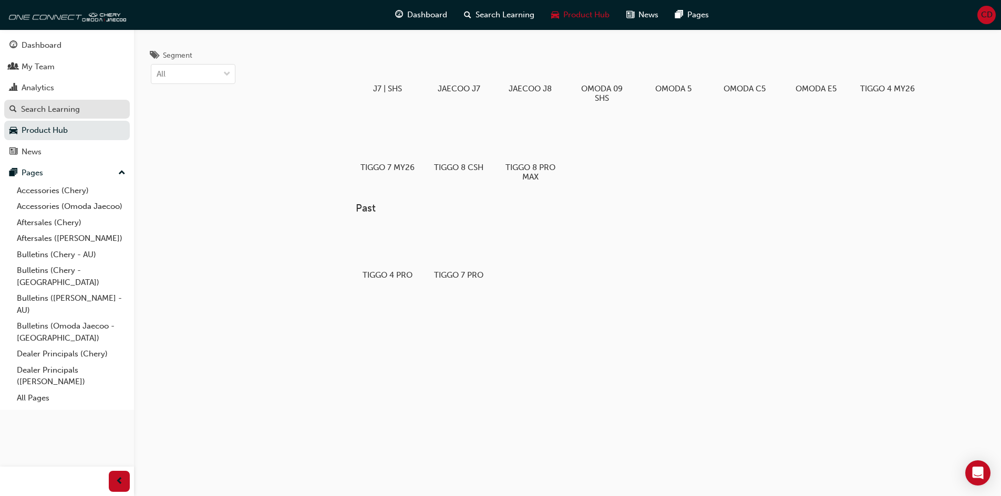
click at [53, 110] on div "Search Learning" at bounding box center [50, 109] width 59 height 12
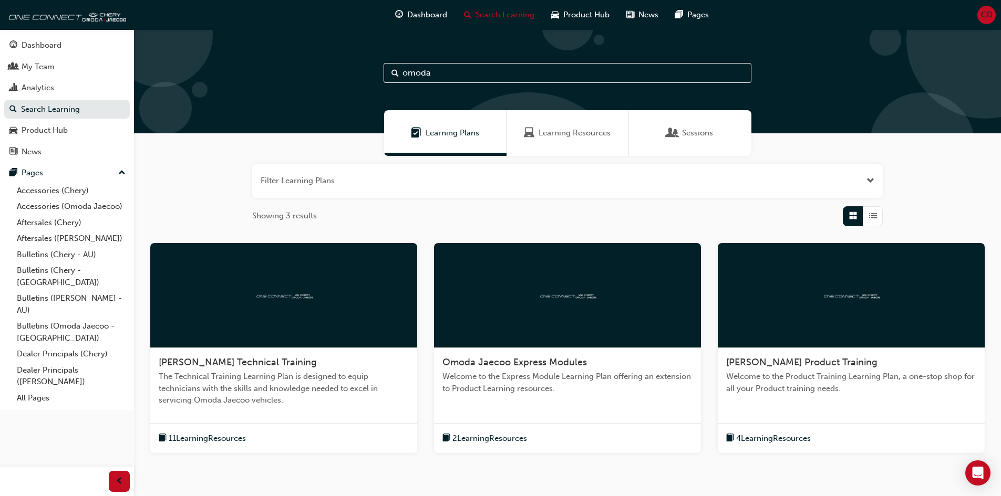
click at [551, 138] on span "Learning Resources" at bounding box center [574, 133] width 72 height 12
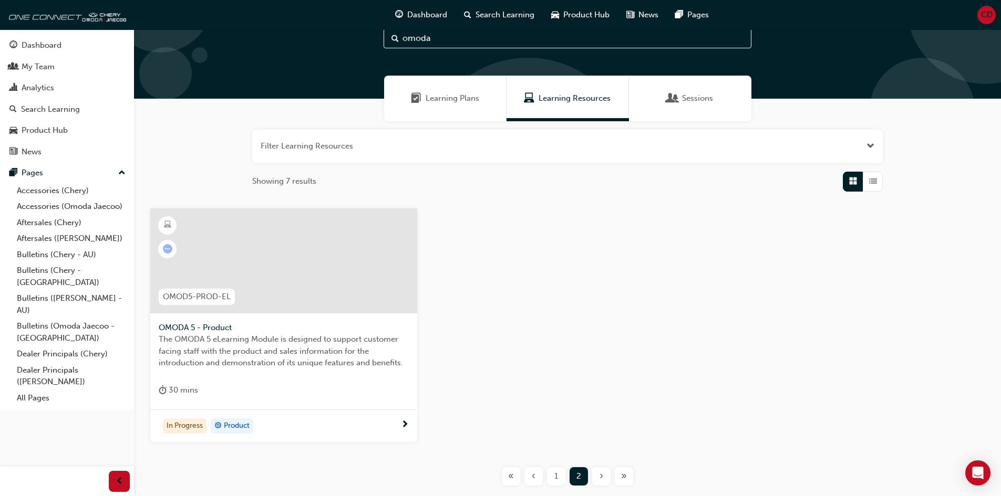
scroll to position [53, 0]
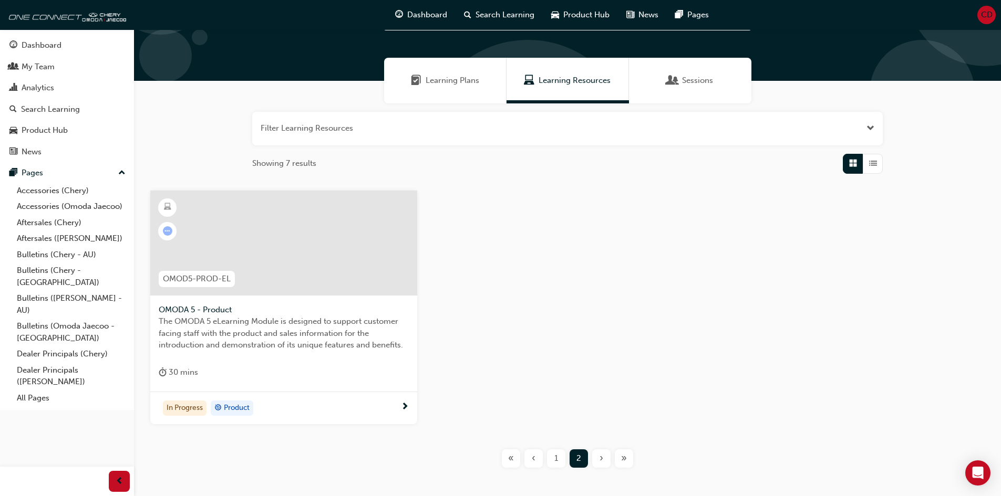
click at [556, 458] on span "1" at bounding box center [556, 459] width 4 height 12
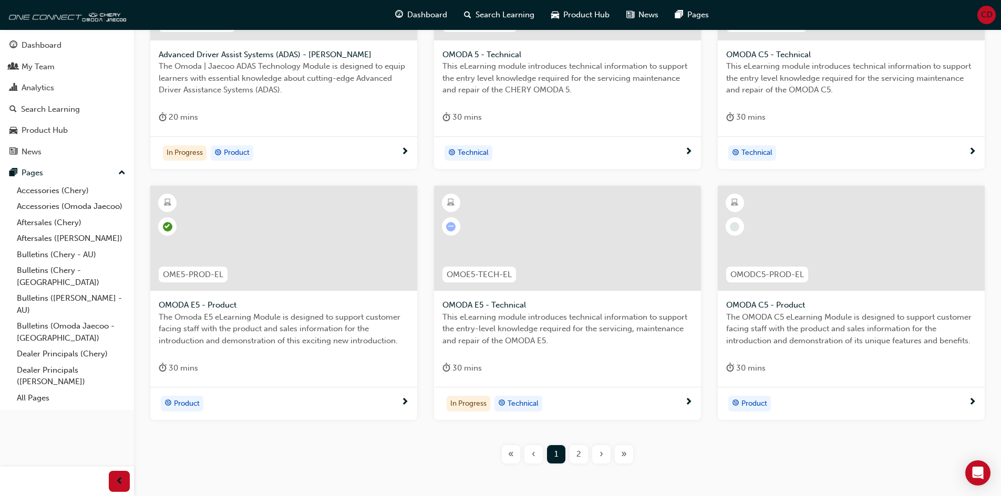
scroll to position [315, 0]
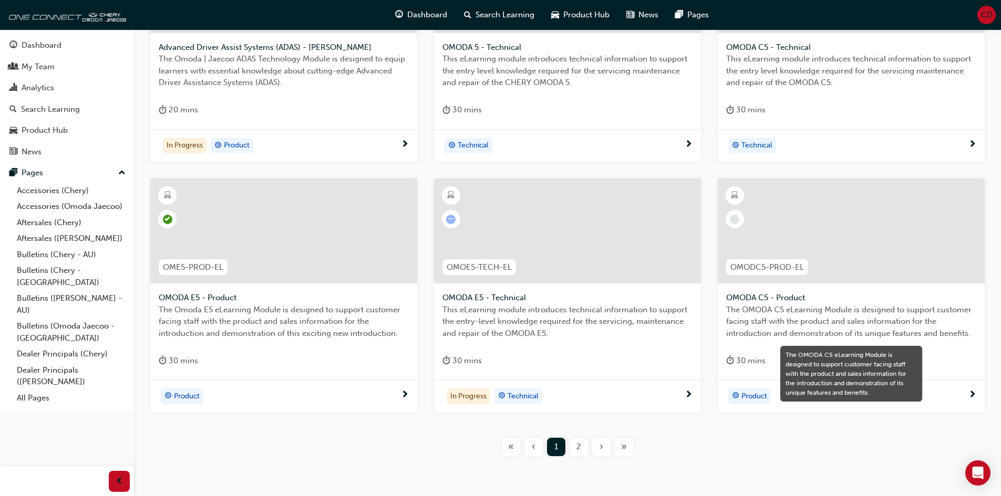
click at [925, 304] on span "The OMODA C5 eLearning Module is designed to support customer facing staff with…" at bounding box center [851, 322] width 250 height 36
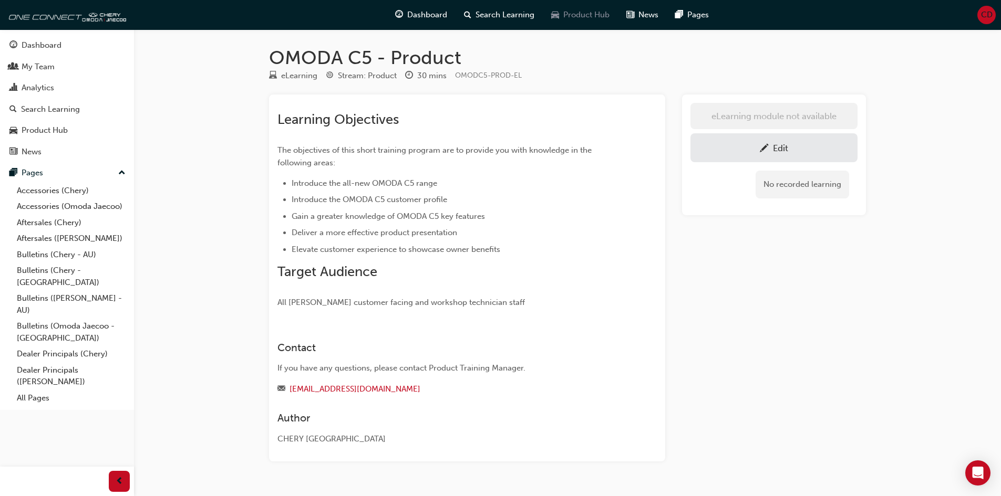
click at [578, 15] on span "Product Hub" at bounding box center [586, 15] width 46 height 12
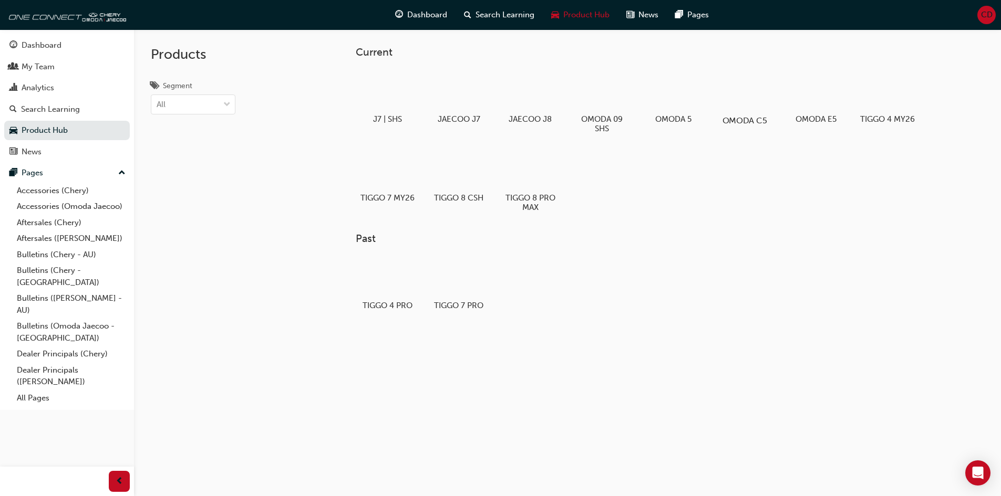
click at [743, 98] on div at bounding box center [744, 90] width 58 height 42
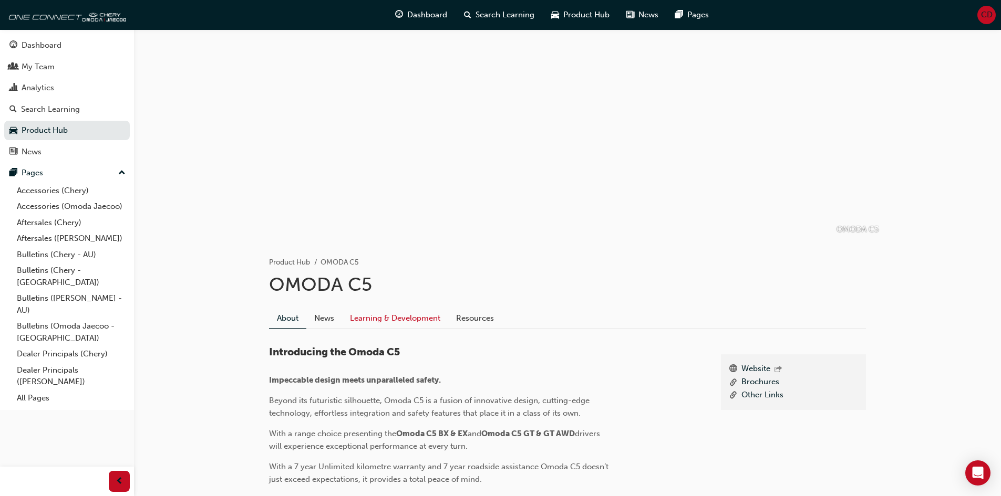
click at [420, 320] on link "Learning & Development" at bounding box center [395, 318] width 106 height 20
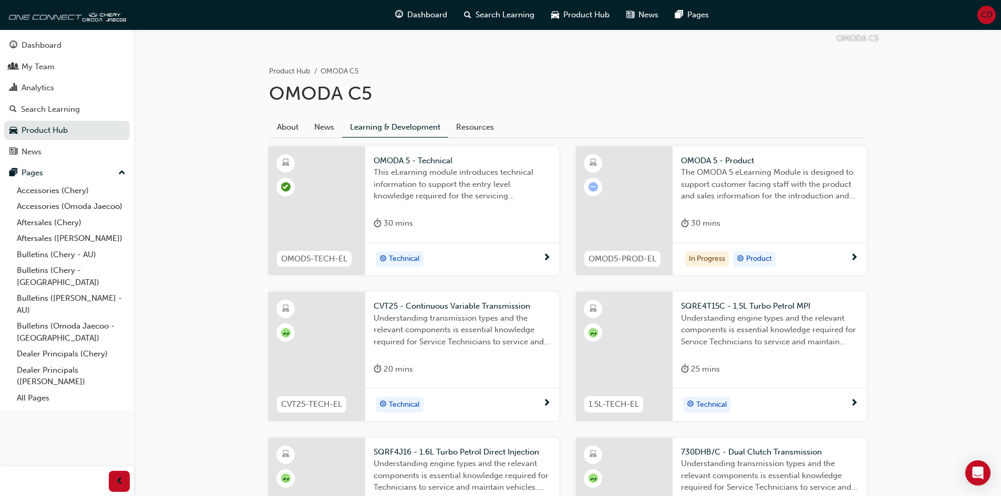
scroll to position [210, 0]
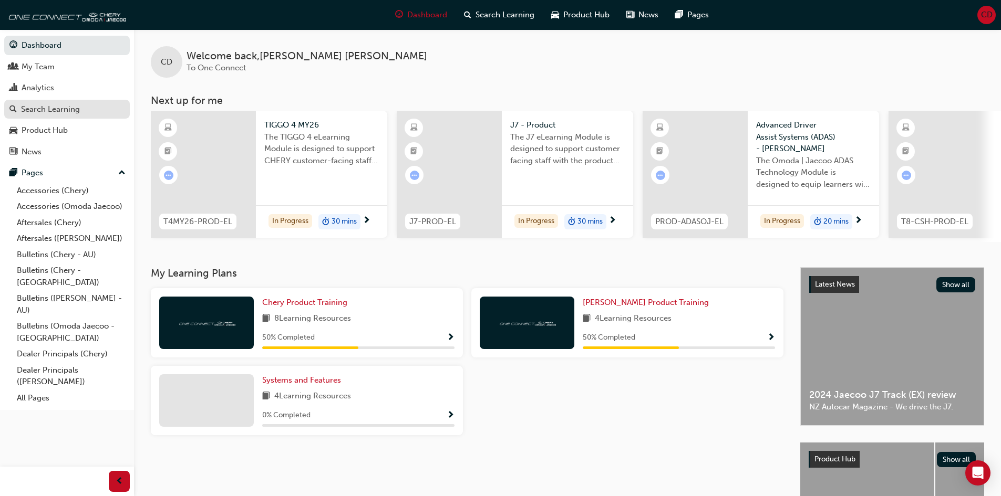
click at [68, 110] on div "Search Learning" at bounding box center [50, 109] width 59 height 12
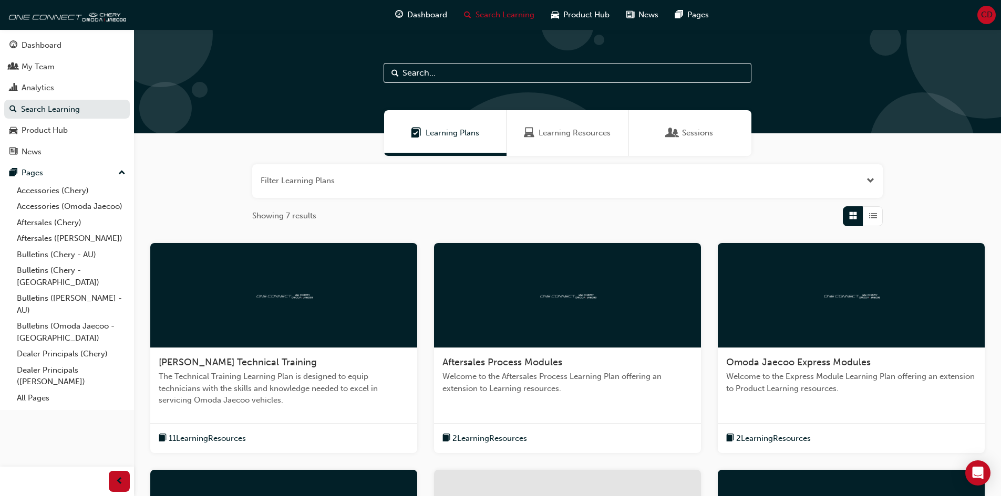
click at [576, 131] on span "Learning Resources" at bounding box center [574, 133] width 72 height 12
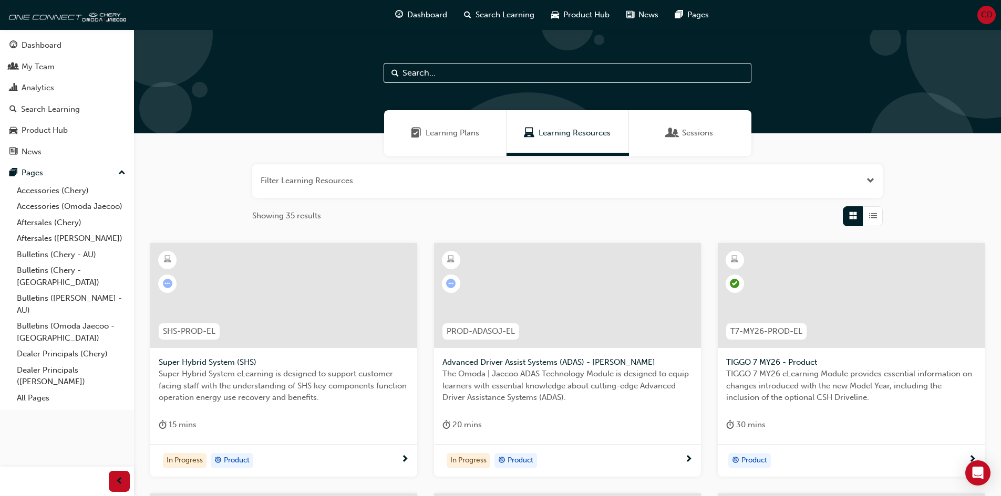
click at [868, 178] on span "Open the filter" at bounding box center [870, 181] width 8 height 12
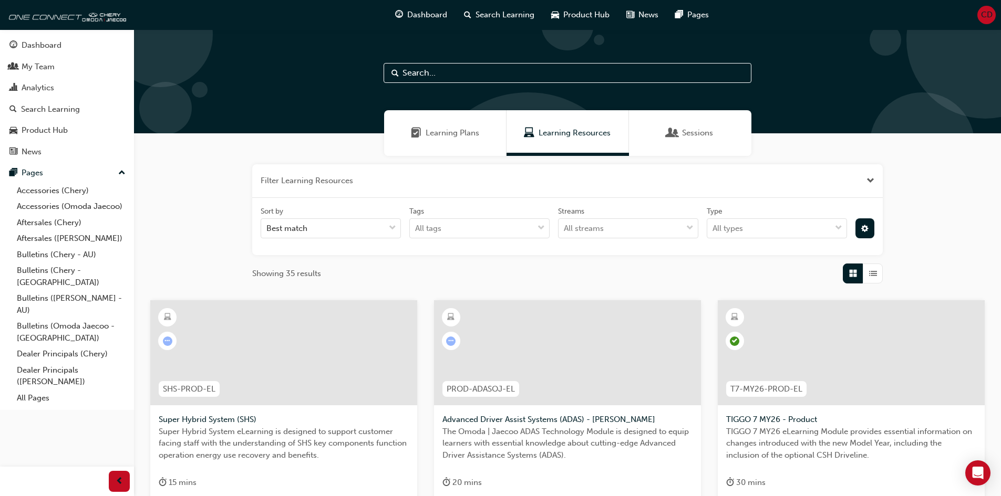
click at [868, 178] on span "Close the filter" at bounding box center [870, 181] width 8 height 12
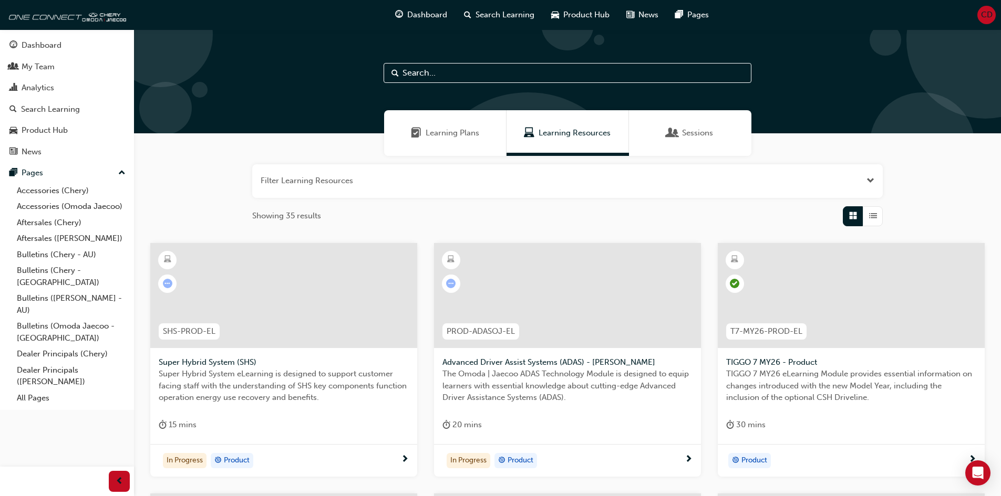
click at [425, 181] on button "button" at bounding box center [567, 181] width 630 height 34
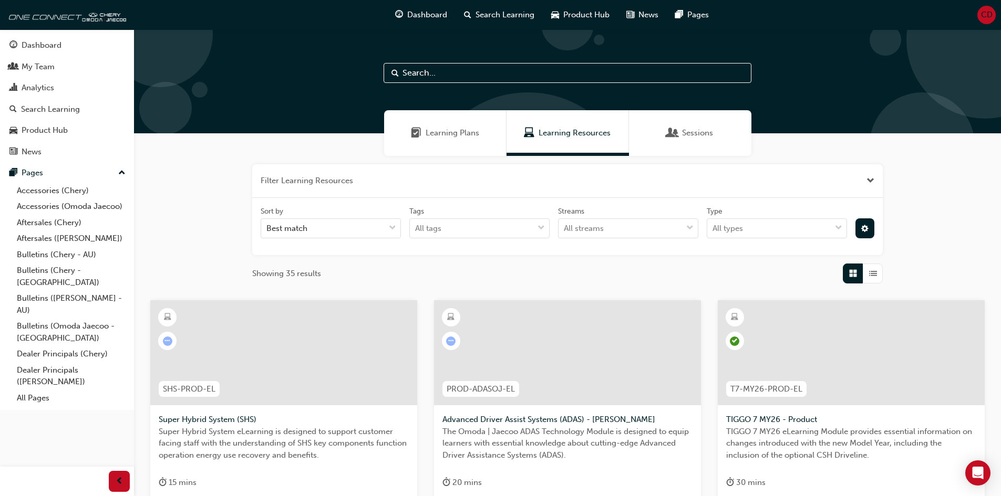
click at [426, 186] on button "button" at bounding box center [567, 181] width 630 height 34
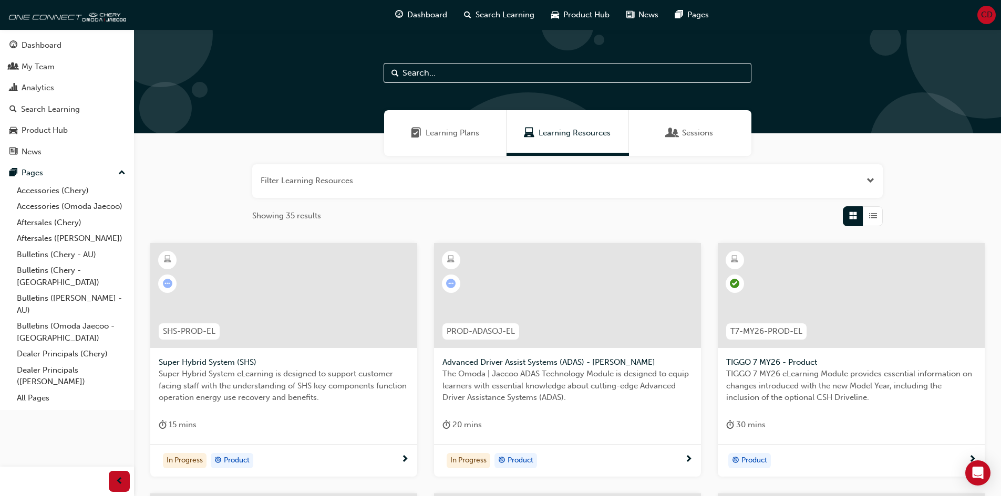
click at [454, 67] on input "text" at bounding box center [567, 73] width 368 height 20
type input "o"
type input "c5"
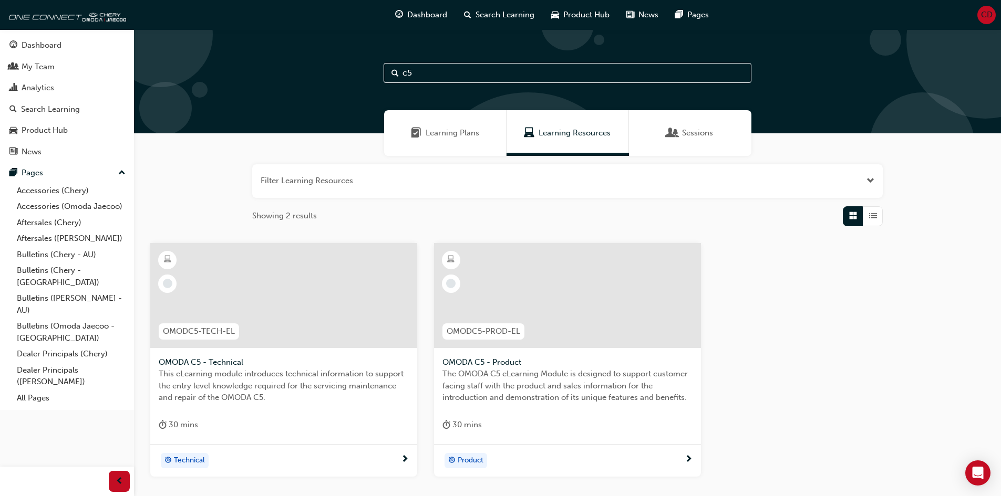
click at [329, 356] on div at bounding box center [284, 304] width 250 height 105
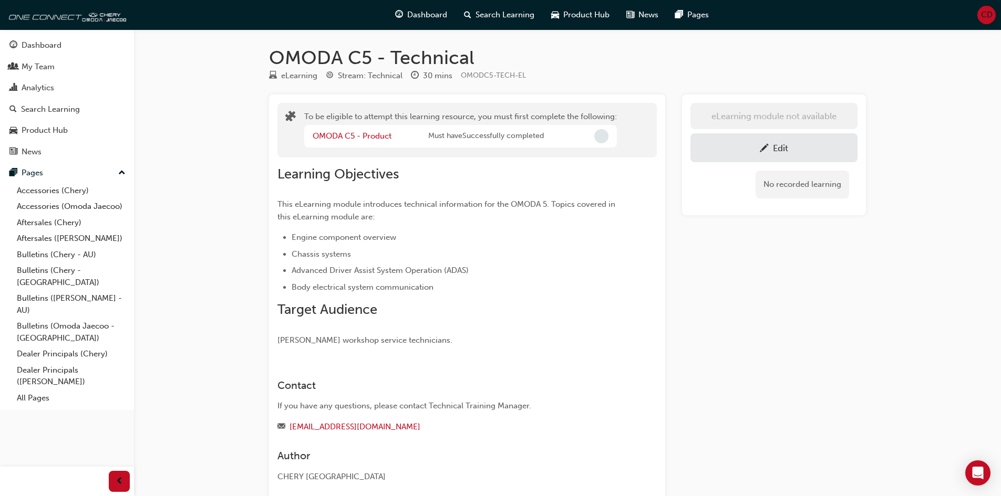
click at [814, 150] on div "Edit" at bounding box center [773, 147] width 151 height 13
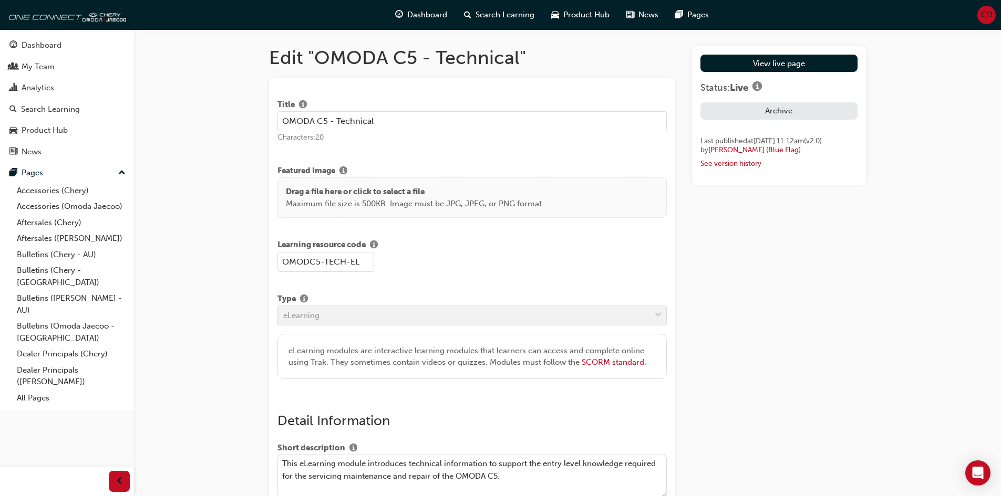
click at [765, 117] on button "Archive" at bounding box center [778, 110] width 157 height 17
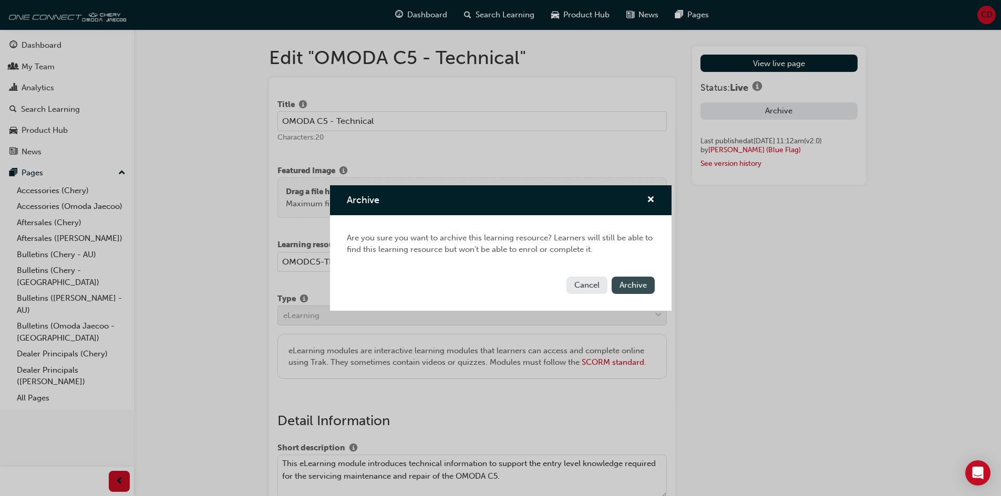
click at [634, 283] on span "Archive" at bounding box center [632, 285] width 27 height 9
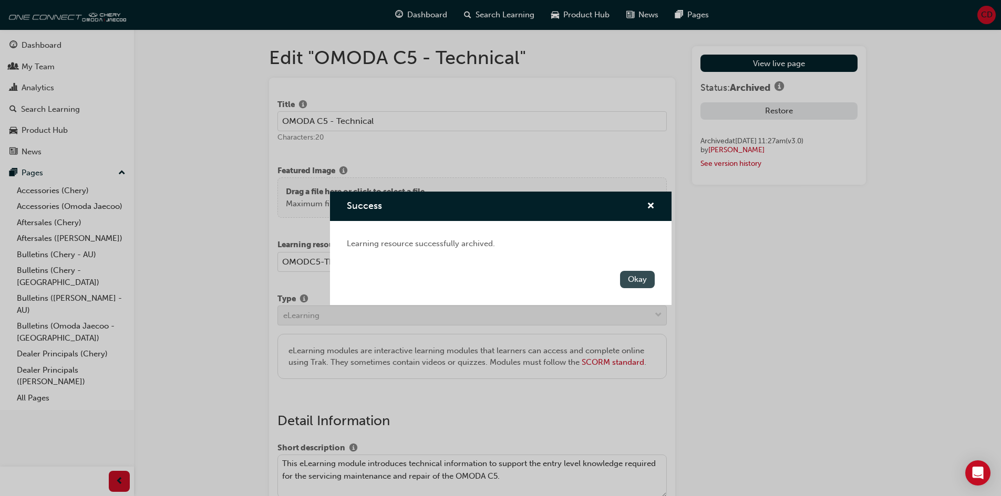
click at [646, 280] on button "Okay" at bounding box center [637, 279] width 35 height 17
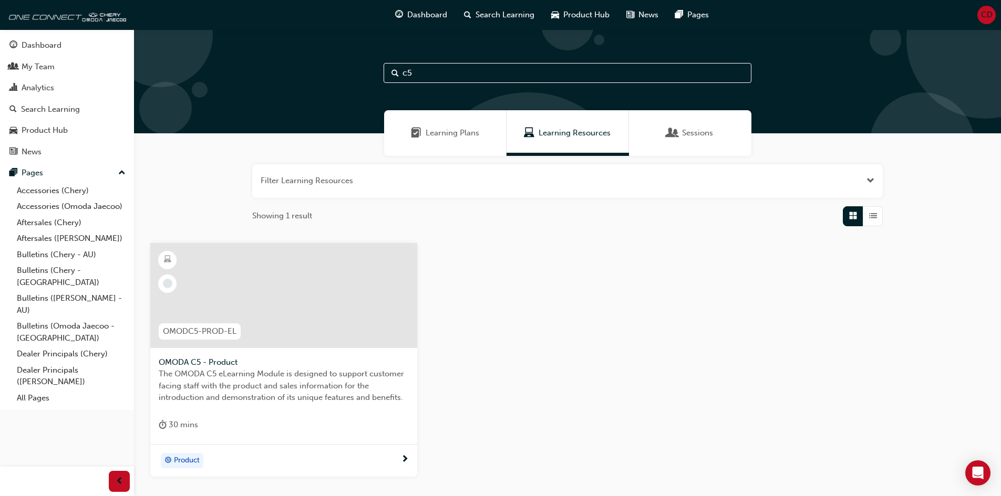
click at [300, 393] on span "The OMODA C5 eLearning Module is designed to support customer facing staff with…" at bounding box center [284, 386] width 250 height 36
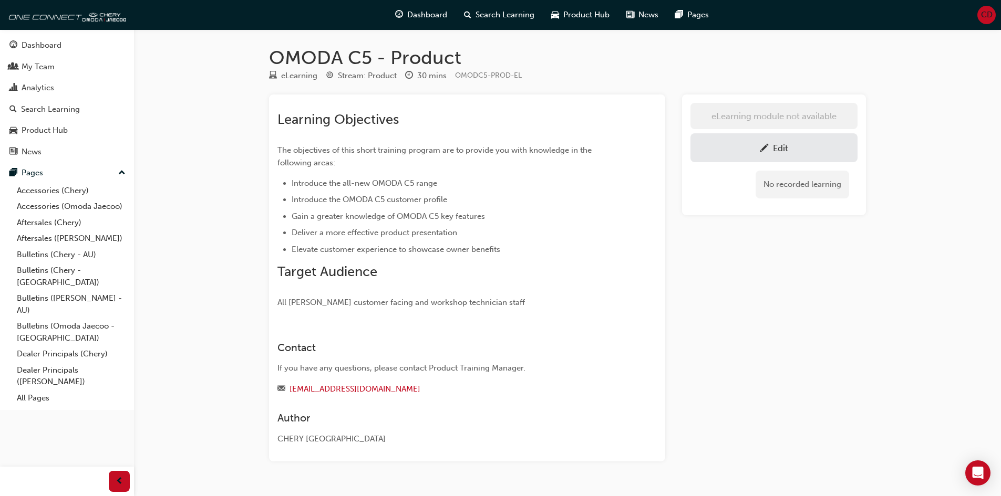
click at [766, 144] on span "pencil-icon" at bounding box center [764, 149] width 9 height 11
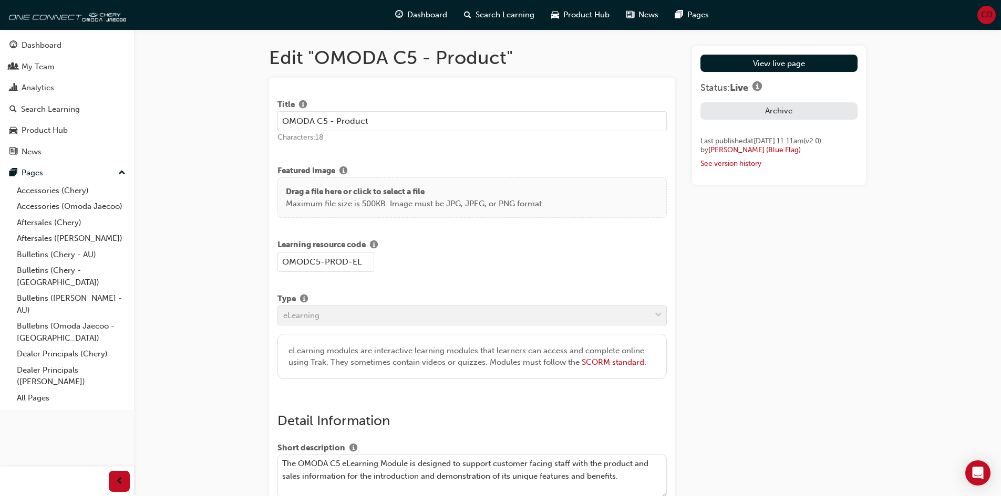
click at [763, 110] on button "Archive" at bounding box center [778, 110] width 157 height 17
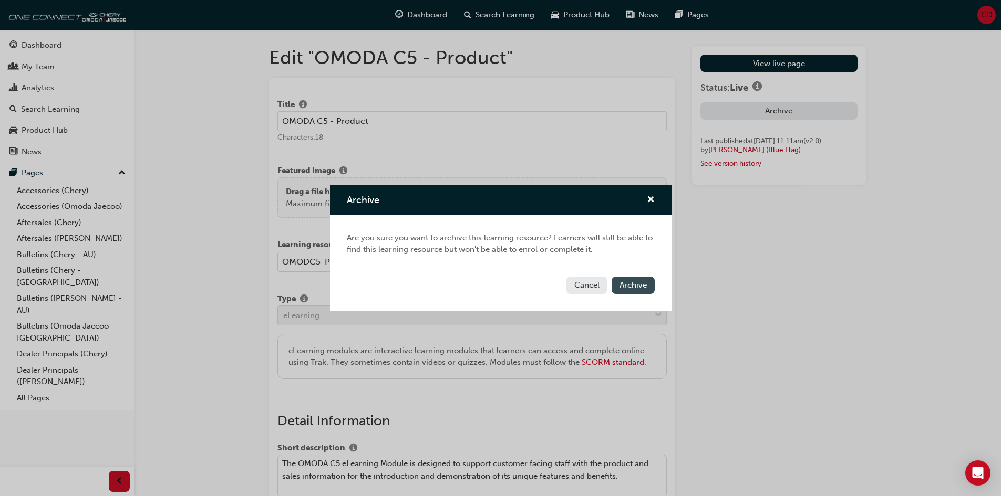
click at [632, 279] on button "Archive" at bounding box center [632, 285] width 43 height 17
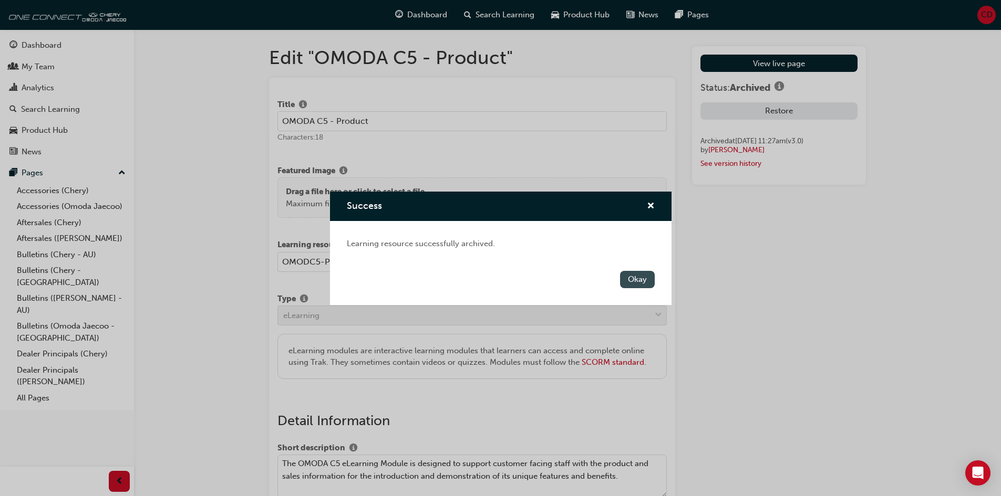
click at [643, 279] on button "Okay" at bounding box center [637, 279] width 35 height 17
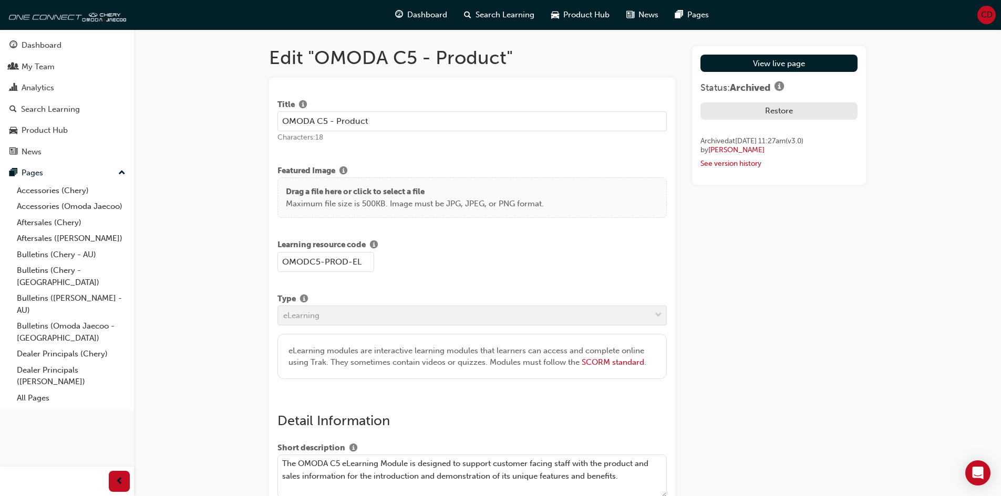
click at [43, 52] on link "Dashboard" at bounding box center [67, 45] width 126 height 19
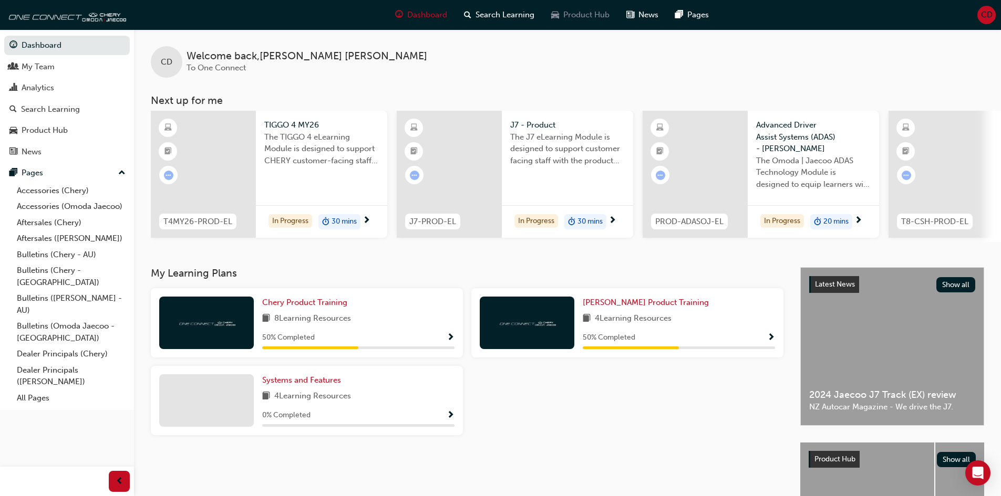
click at [574, 17] on span "Product Hub" at bounding box center [586, 15] width 46 height 12
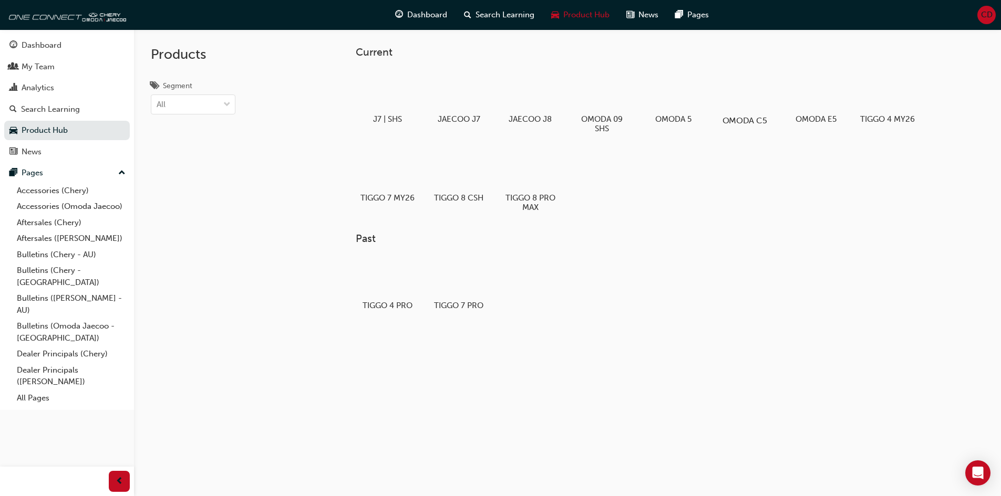
click at [750, 90] on div at bounding box center [744, 90] width 58 height 42
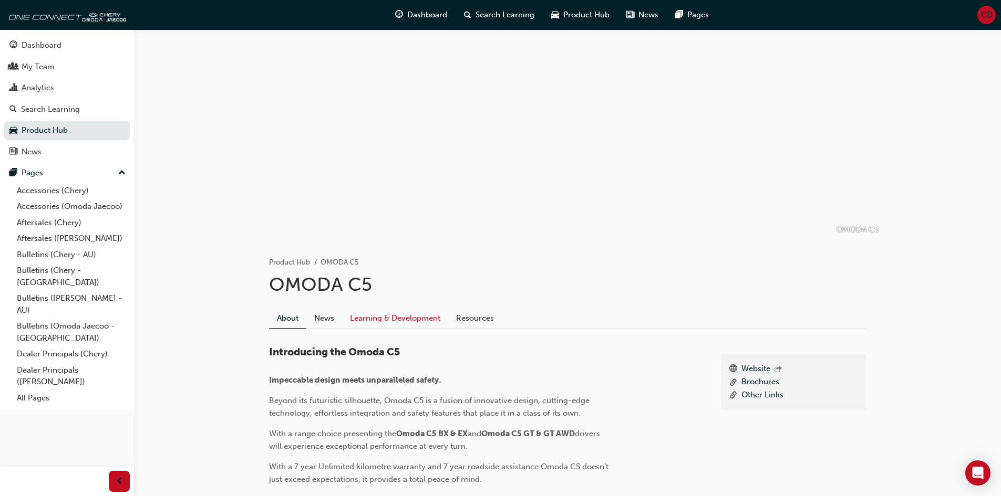
click at [389, 318] on link "Learning & Development" at bounding box center [395, 318] width 106 height 20
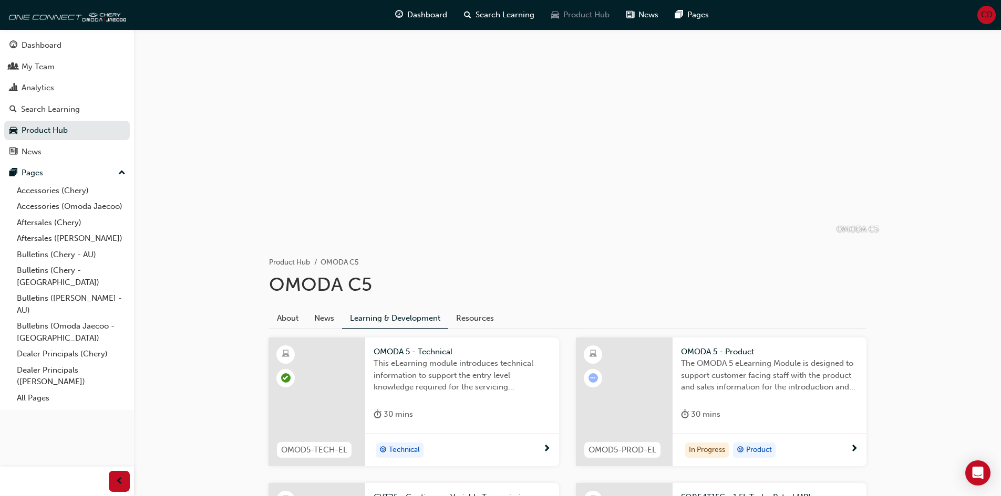
click at [566, 14] on span "Product Hub" at bounding box center [586, 15] width 46 height 12
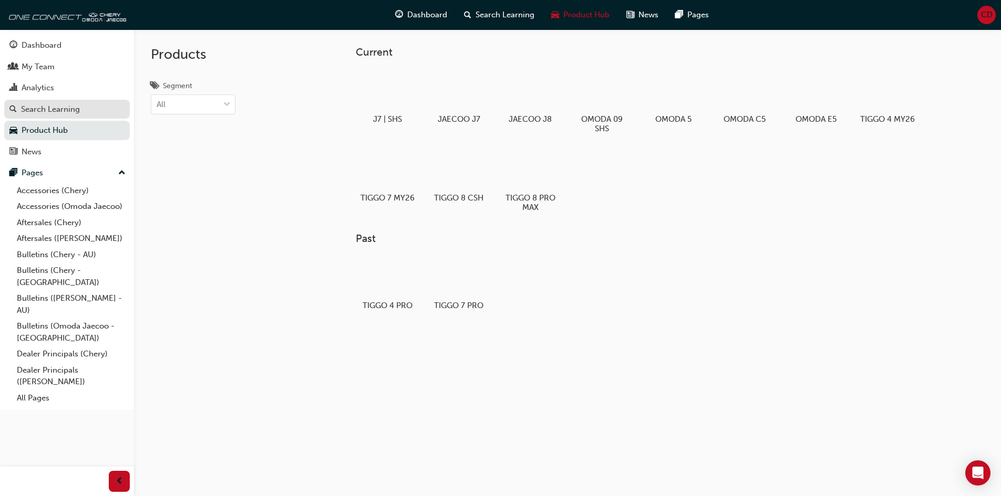
click at [48, 112] on div "Search Learning" at bounding box center [50, 109] width 59 height 12
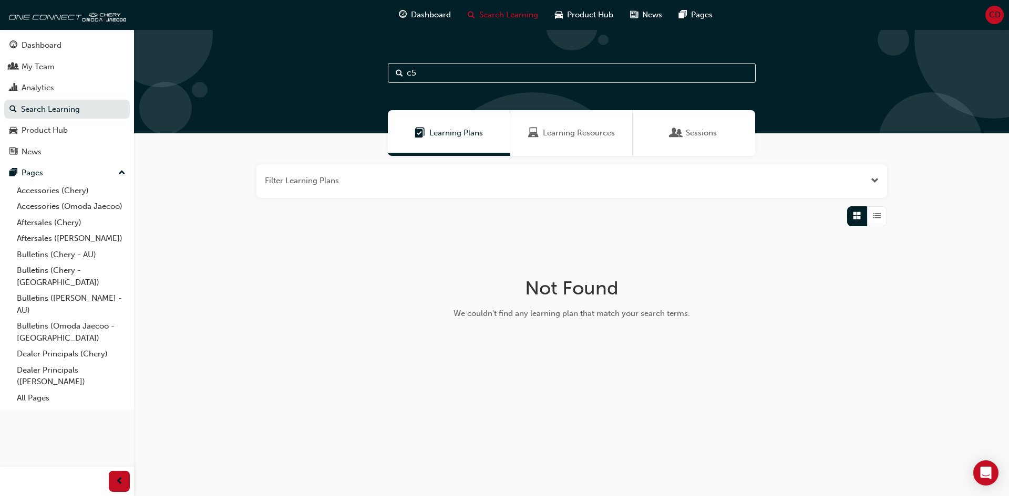
click at [575, 132] on span "Learning Resources" at bounding box center [579, 133] width 72 height 12
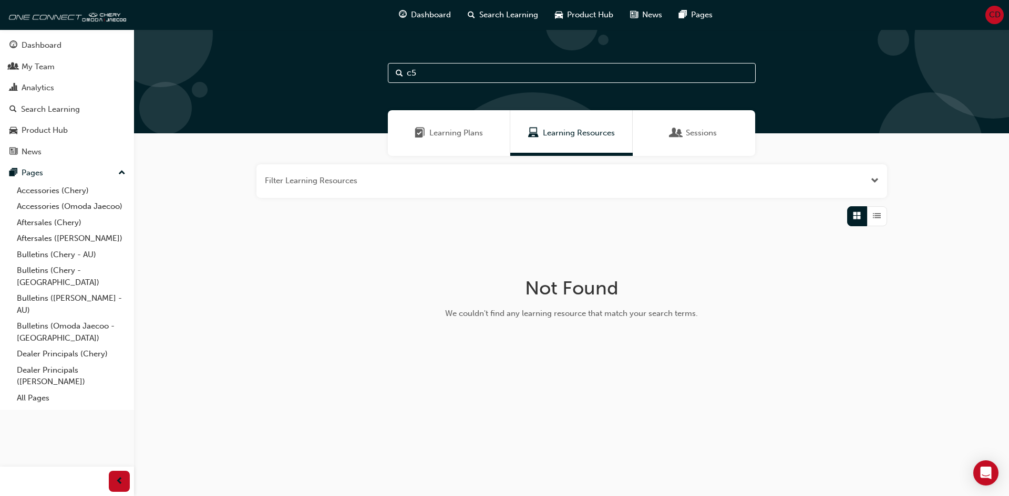
click at [604, 181] on button "button" at bounding box center [571, 181] width 630 height 34
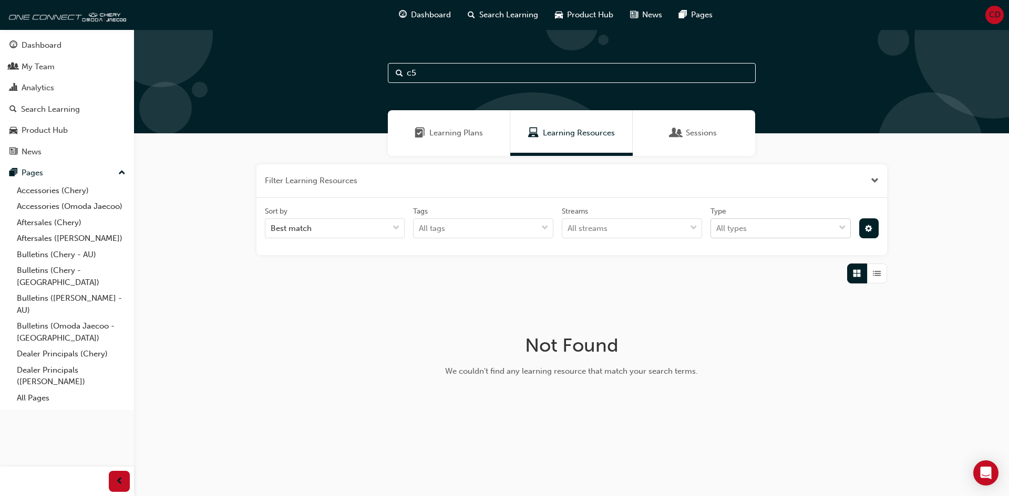
click at [760, 229] on div "All types" at bounding box center [772, 229] width 123 height 18
click at [717, 229] on input "Type All types" at bounding box center [716, 228] width 1 height 9
click at [656, 226] on div "All streams" at bounding box center [623, 229] width 123 height 18
click at [568, 226] on input "Streams option Product focused, 1 of 2. 2 results available. Use Up and Down to…" at bounding box center [567, 228] width 1 height 9
click at [511, 232] on div "All tags" at bounding box center [474, 229] width 123 height 18
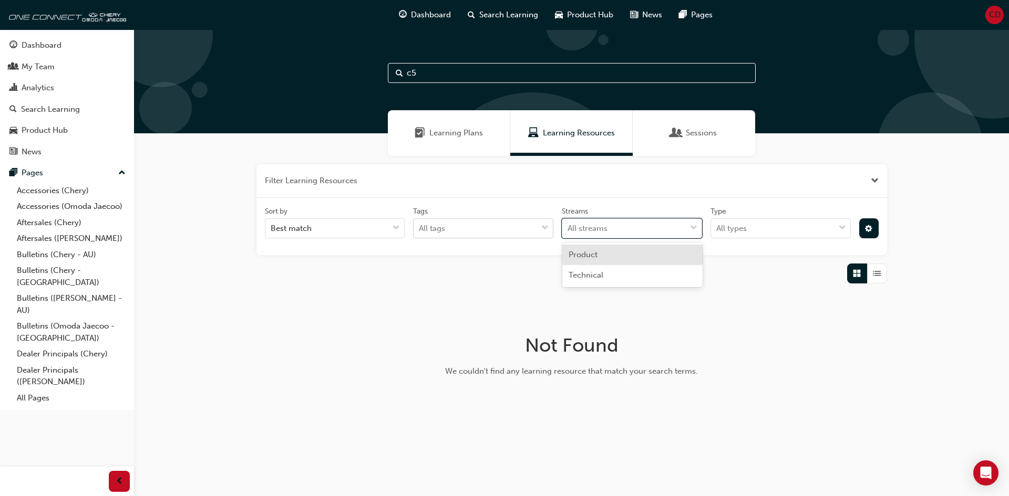
click at [420, 232] on input "Tags All tags" at bounding box center [419, 228] width 1 height 9
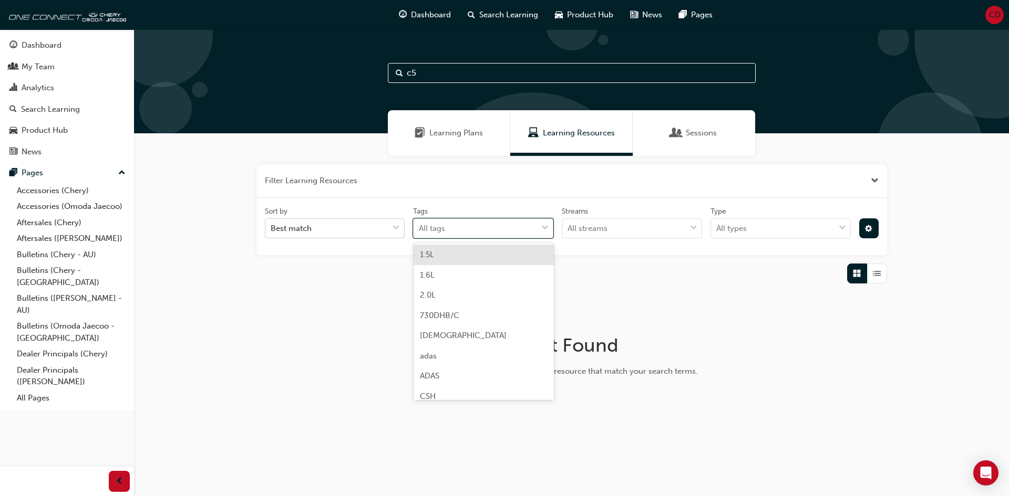
click at [378, 232] on div "Best match" at bounding box center [326, 229] width 123 height 18
click at [272, 232] on input "Sort by Best match" at bounding box center [271, 228] width 1 height 9
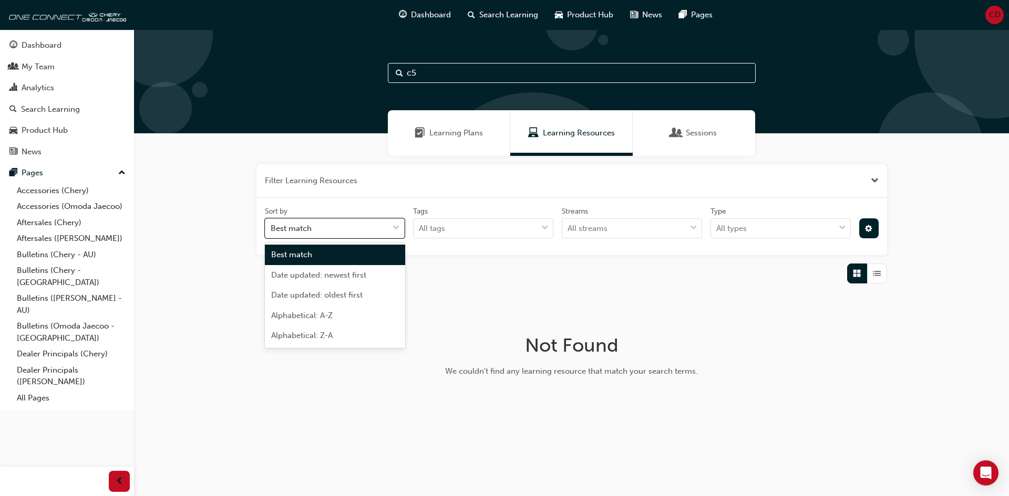
click at [416, 207] on div "Tags" at bounding box center [420, 211] width 15 height 11
click at [419, 224] on input "Tags All tags" at bounding box center [419, 228] width 1 height 9
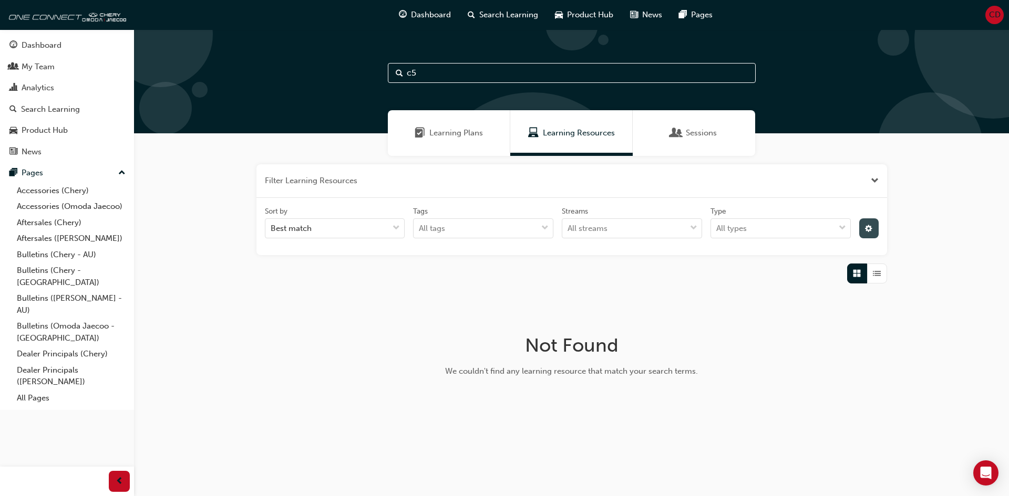
click at [870, 229] on span "cog-icon" at bounding box center [868, 229] width 7 height 9
click at [783, 306] on div "unlistedOption" at bounding box center [782, 307] width 11 height 11
click at [759, 267] on icon at bounding box center [756, 266] width 7 height 7
click at [765, 267] on input "Status Live" at bounding box center [765, 266] width 1 height 9
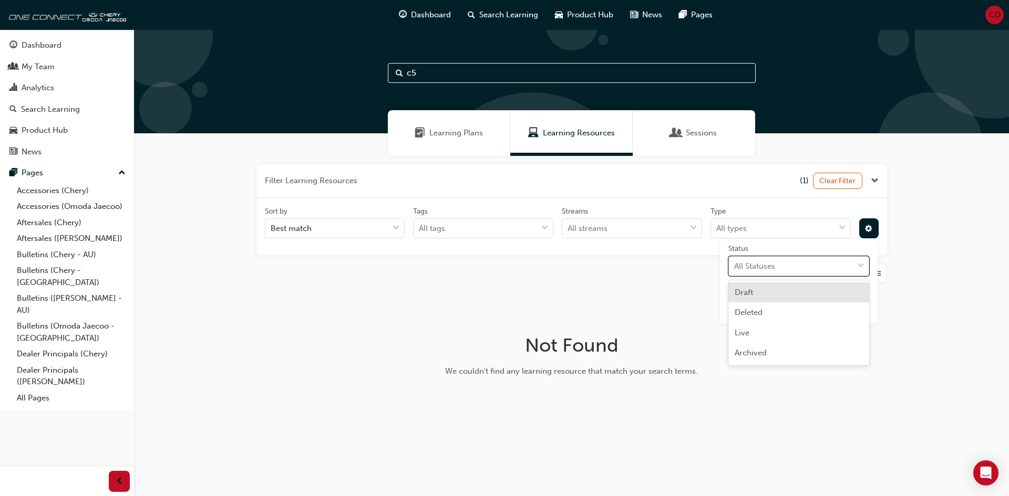
click at [863, 262] on span "down-icon" at bounding box center [860, 266] width 7 height 14
click at [735, 262] on input "Status option Live, deselected. option Draft focused, 1 of 4. 4 results availab…" at bounding box center [734, 265] width 1 height 9
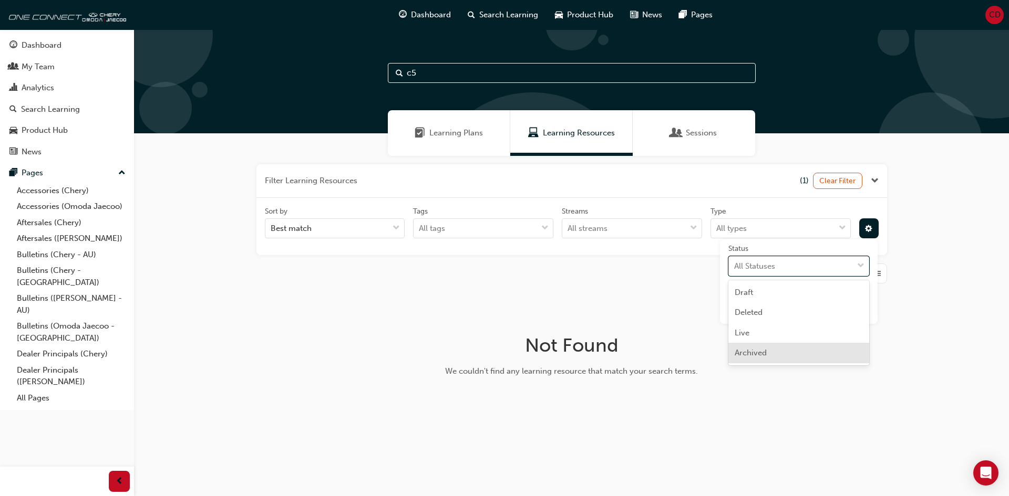
click at [791, 350] on div "Archived" at bounding box center [798, 353] width 141 height 20
click at [805, 346] on div "Filter Learning Resources (2) Clear Filter Sort by Best match Tags All tags Str…" at bounding box center [571, 292] width 875 height 272
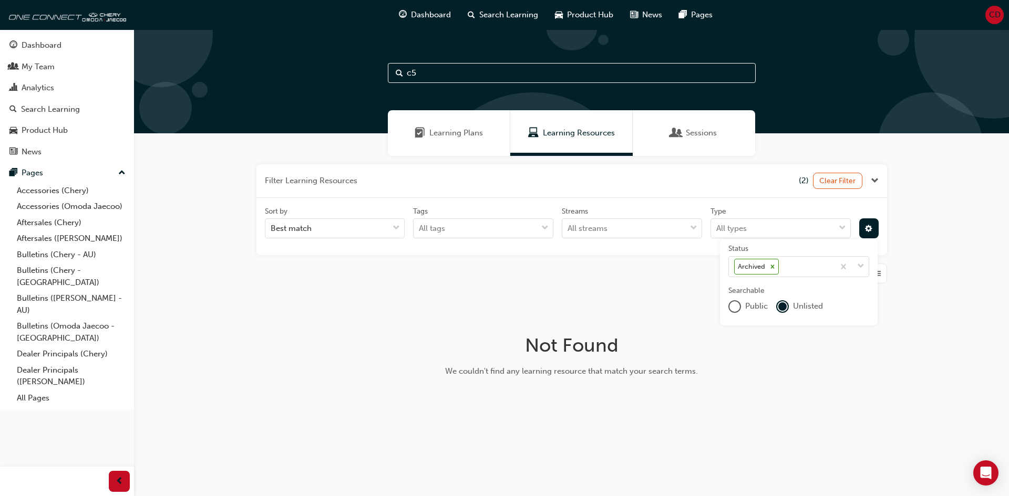
click at [740, 308] on div "Public" at bounding box center [747, 306] width 39 height 13
click at [734, 308] on div "publicOption" at bounding box center [734, 307] width 11 height 11
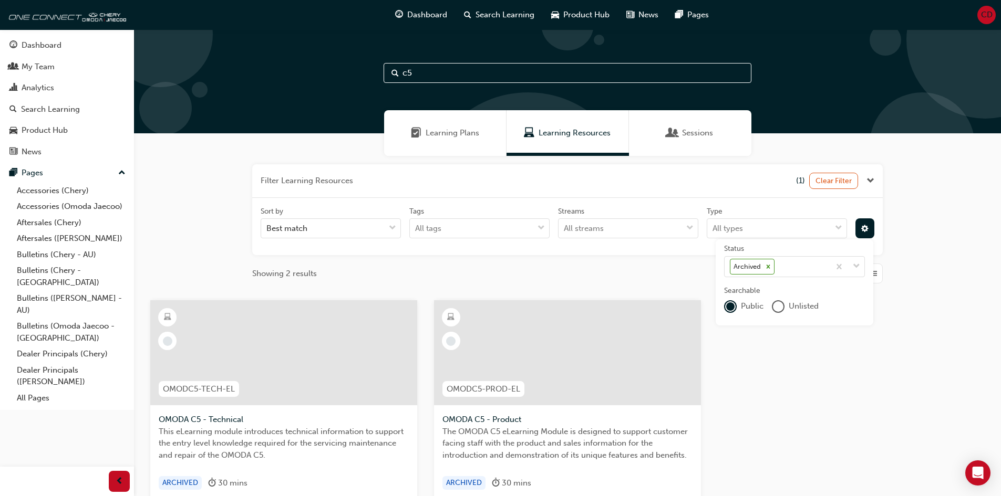
click at [886, 342] on div "OMODC5-TECH-EL OMODA C5 - Technical This eLearning module introduces technical …" at bounding box center [567, 426] width 851 height 252
